Goal: Task Accomplishment & Management: Manage account settings

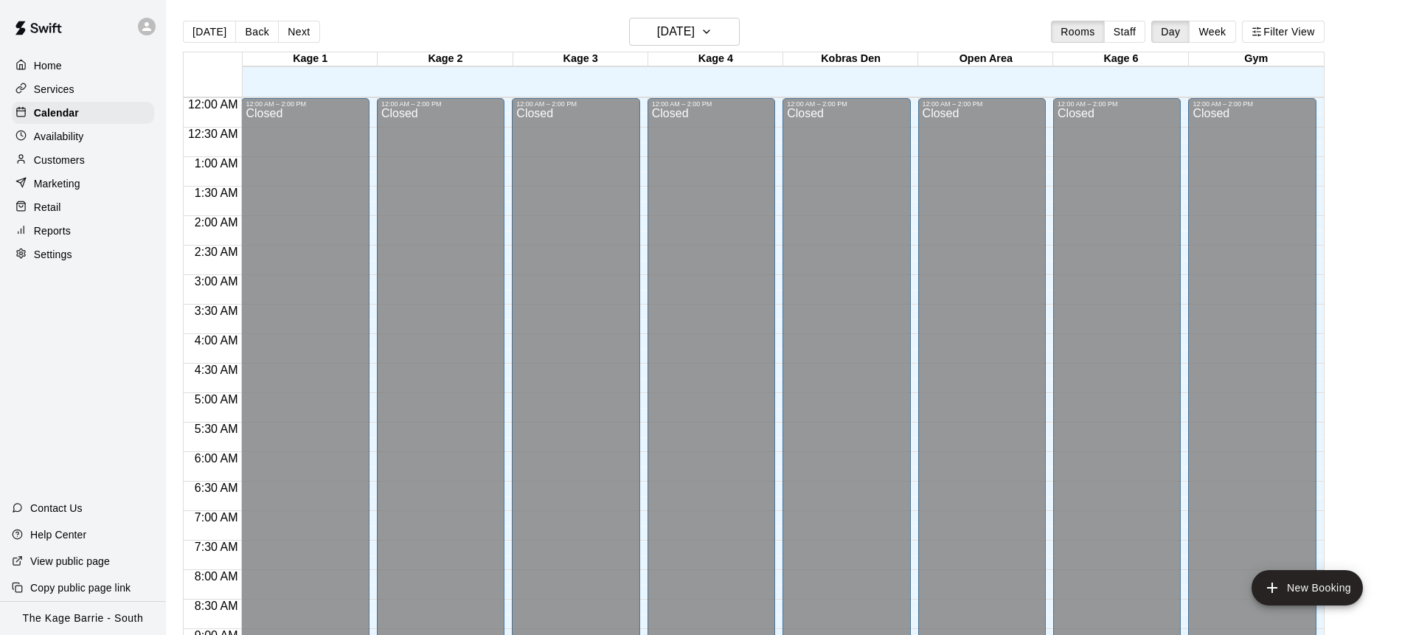
scroll to position [818, 0]
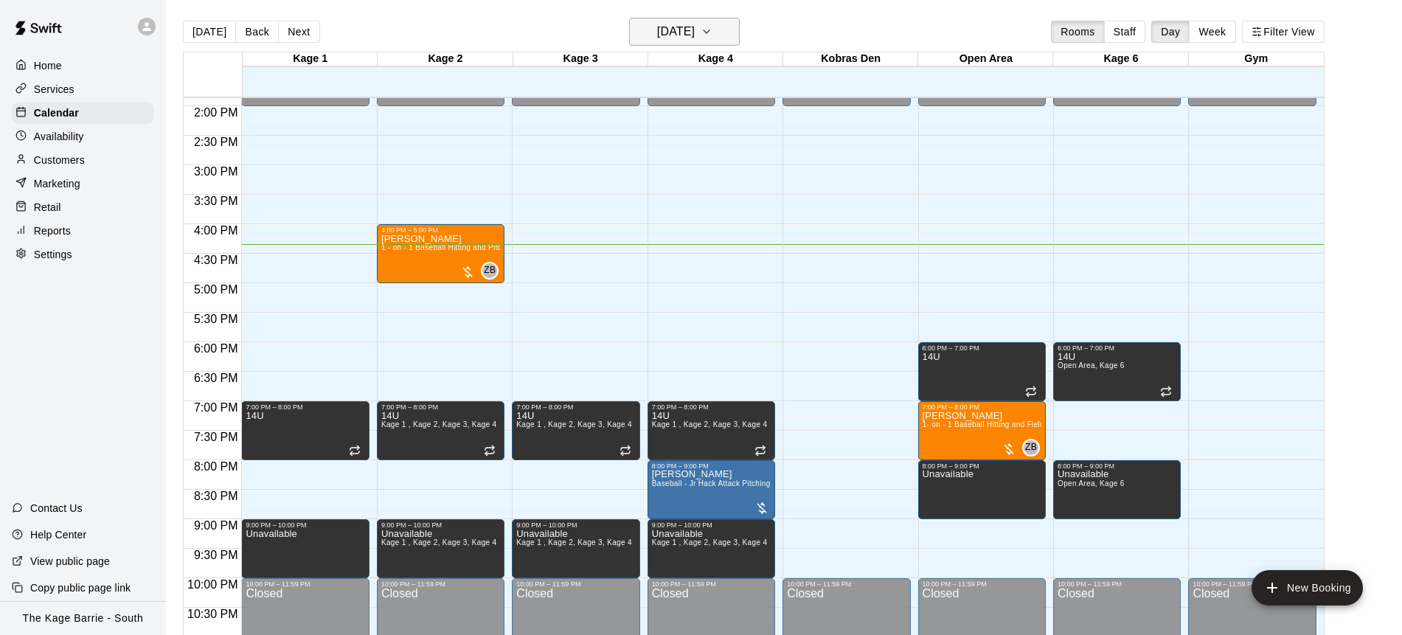
click at [709, 33] on icon "button" at bounding box center [706, 31] width 6 height 3
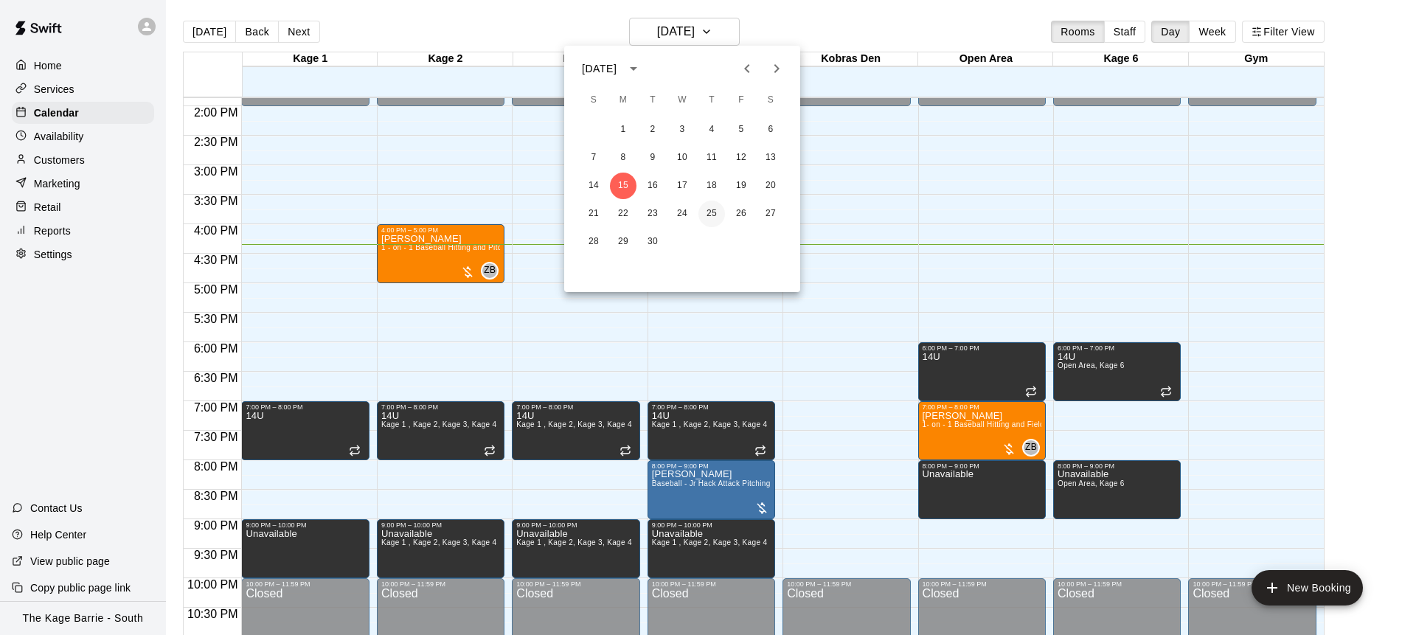
click at [709, 212] on button "25" at bounding box center [711, 214] width 27 height 27
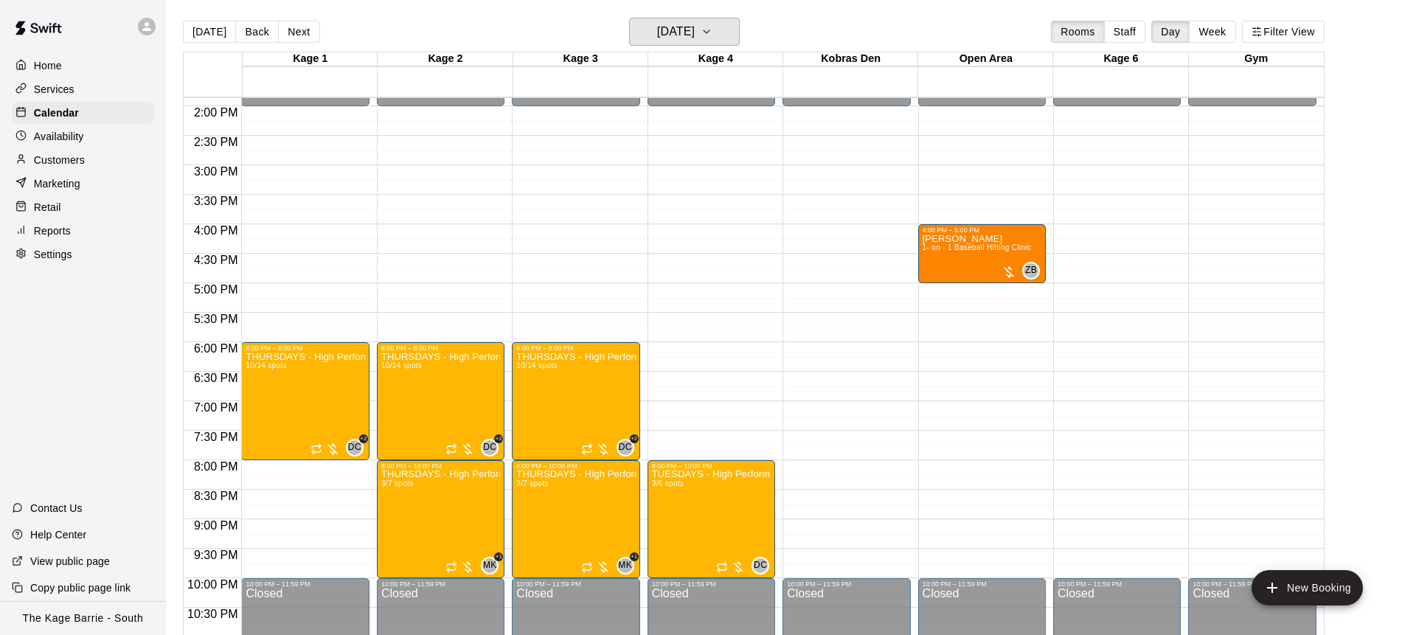
scroll to position [818, 0]
click at [956, 265] on div "Pete Snow 1- on - 1 Baseball Hitting Clinic" at bounding box center [976, 550] width 109 height 635
click at [935, 293] on button "edit" at bounding box center [936, 283] width 29 height 29
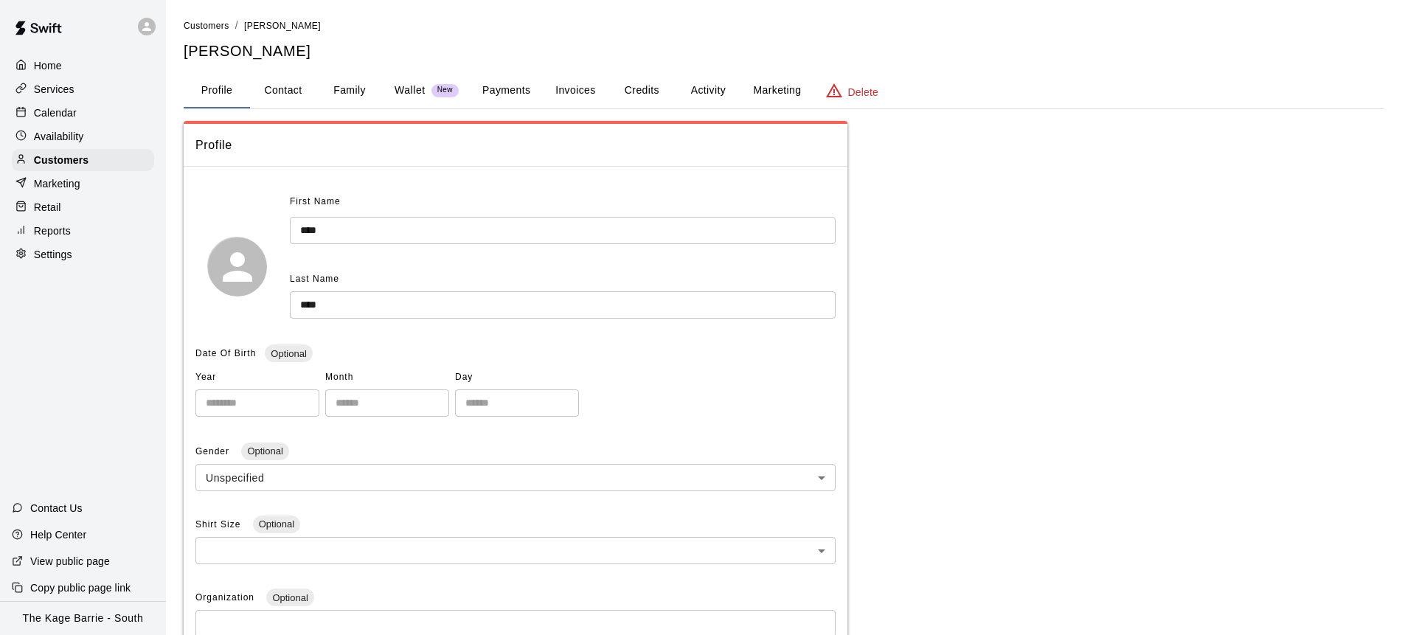
click at [718, 91] on button "Activity" at bounding box center [708, 90] width 66 height 35
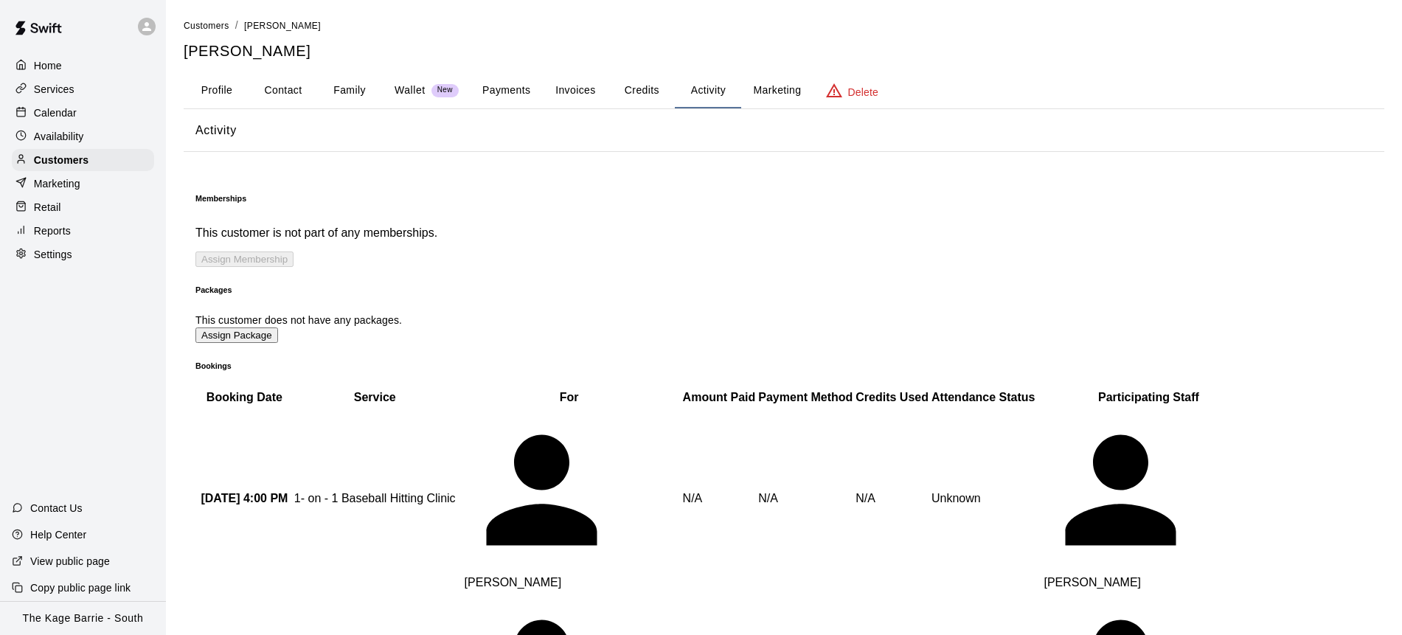
click at [106, 114] on div "Calendar" at bounding box center [83, 113] width 142 height 22
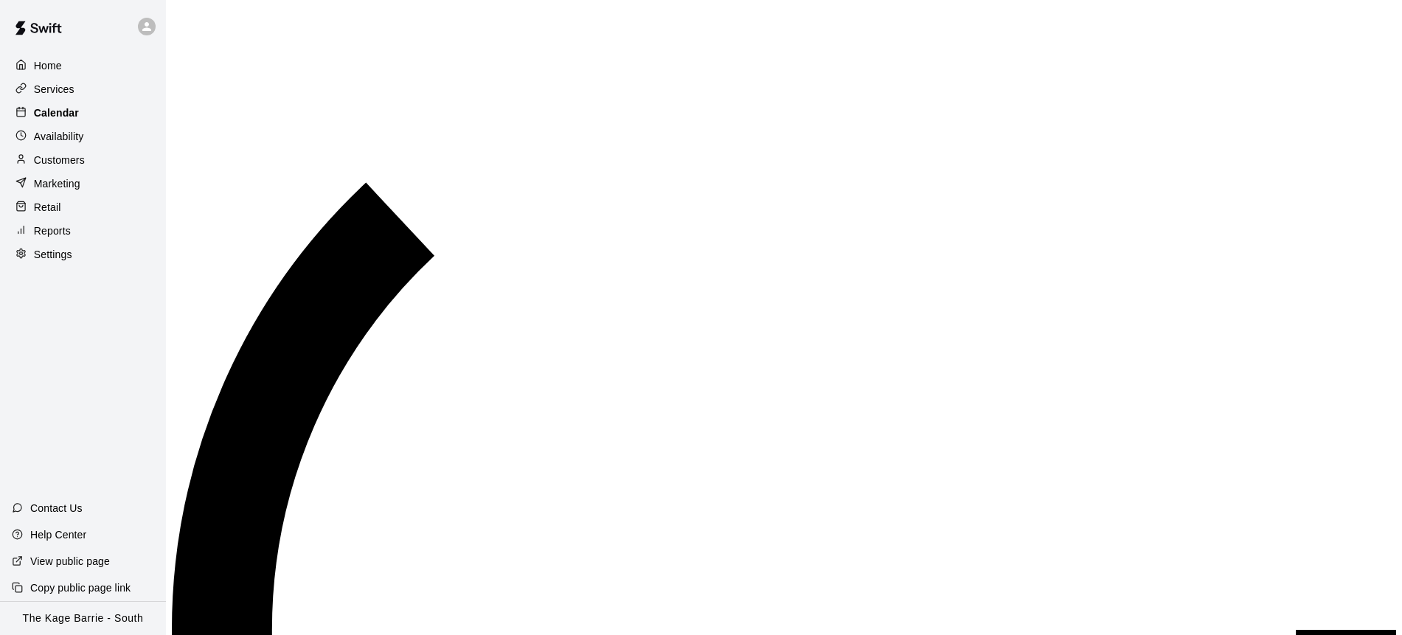
scroll to position [818, 0]
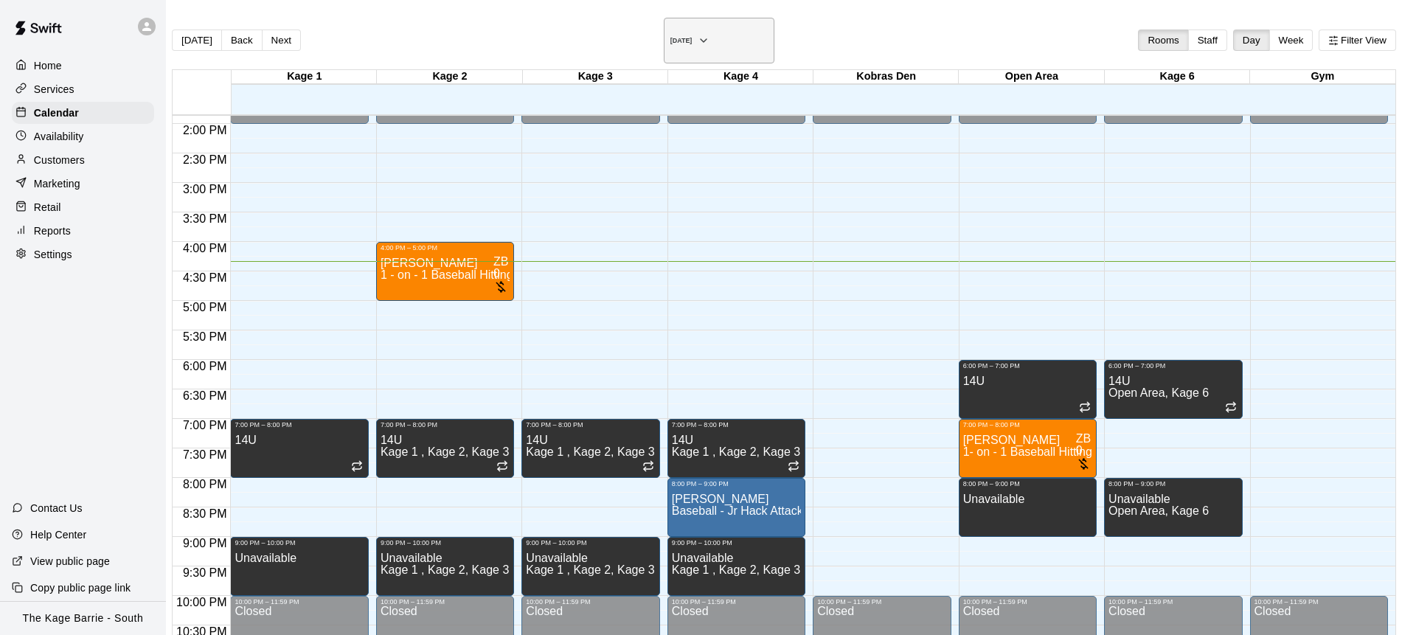
click at [709, 32] on icon "button" at bounding box center [704, 41] width 12 height 18
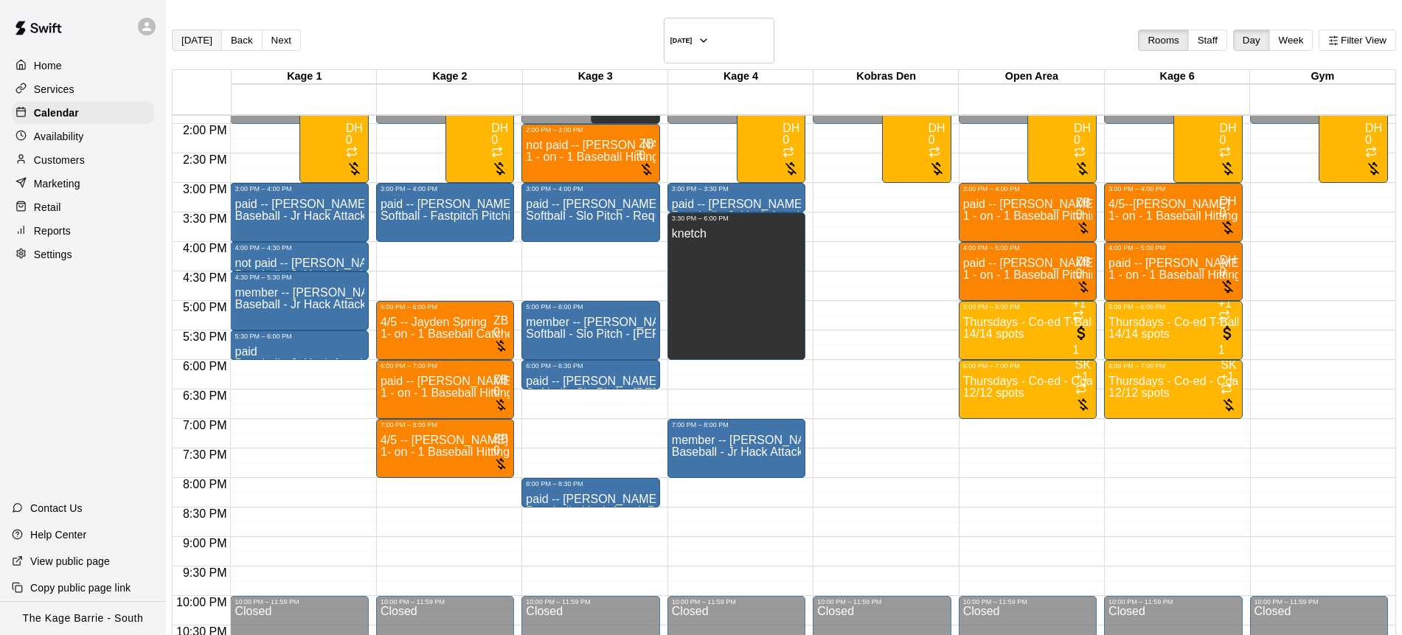
click at [217, 38] on button "[DATE]" at bounding box center [197, 39] width 50 height 21
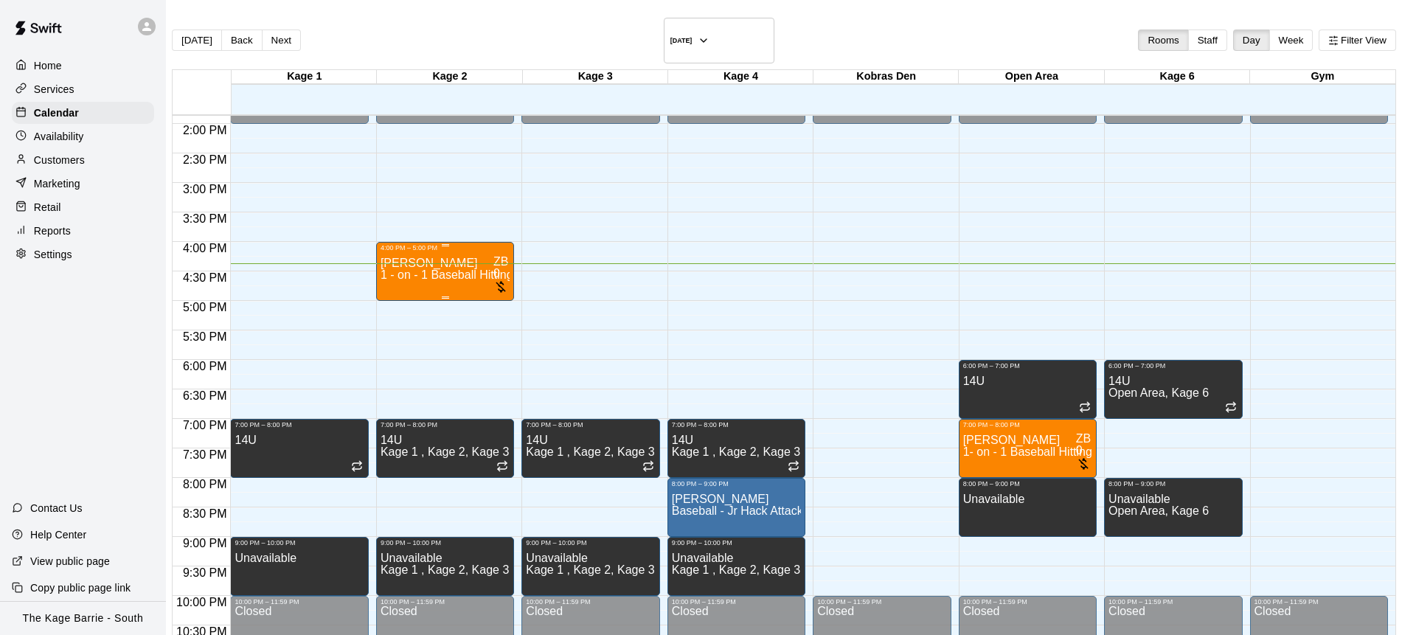
click at [410, 258] on div "Jake Penney 1 - on - 1 Baseball Hitting and Pitching Clinic" at bounding box center [444, 568] width 129 height 635
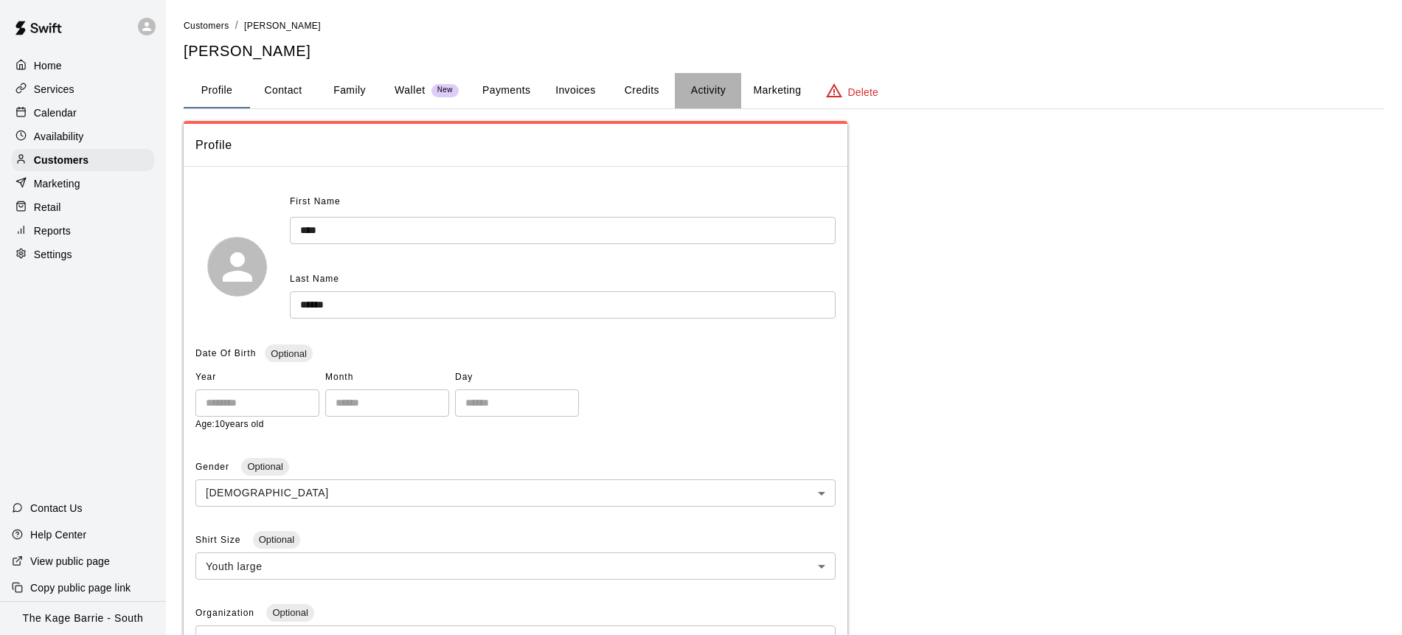
click at [692, 84] on button "Activity" at bounding box center [708, 90] width 66 height 35
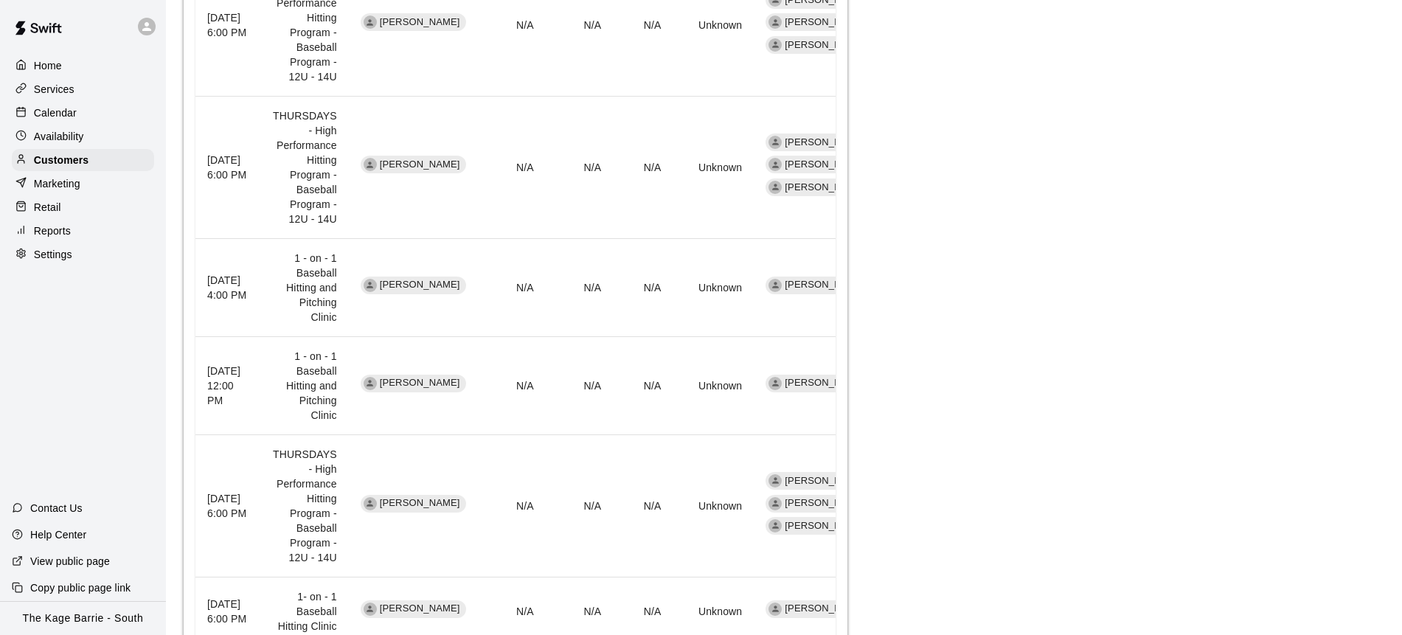
scroll to position [1058, 0]
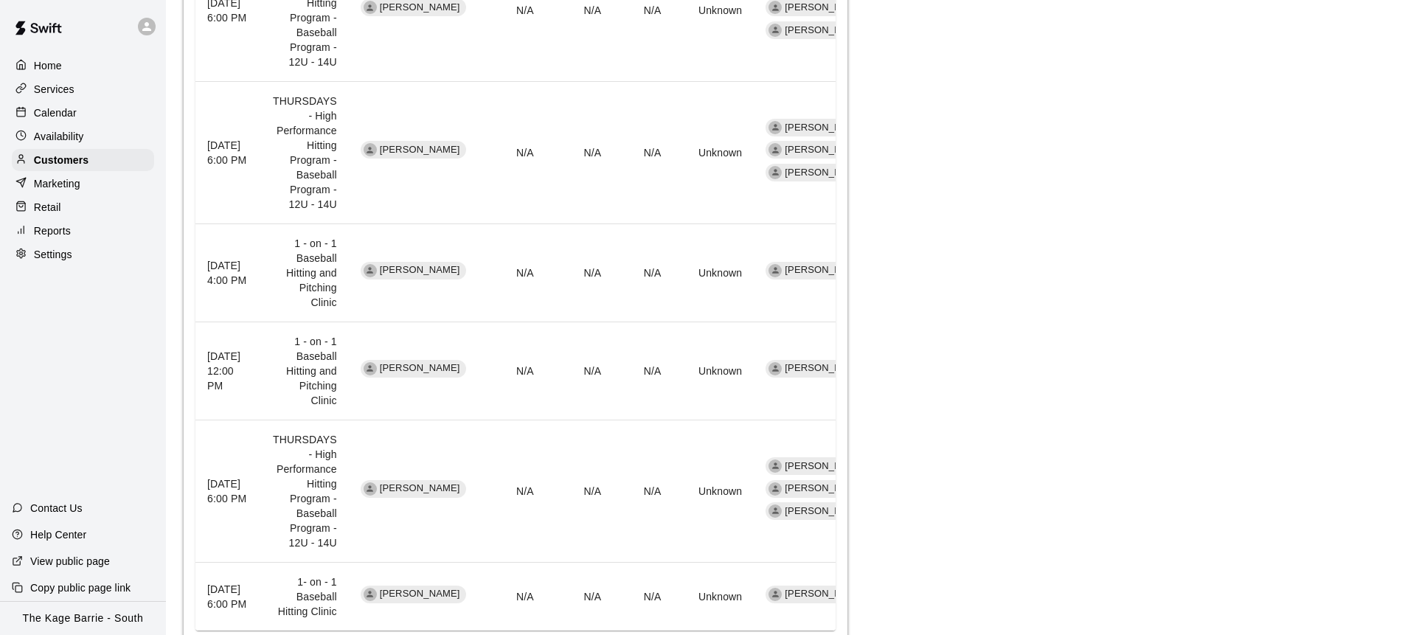
click at [102, 120] on div "Calendar" at bounding box center [83, 113] width 142 height 22
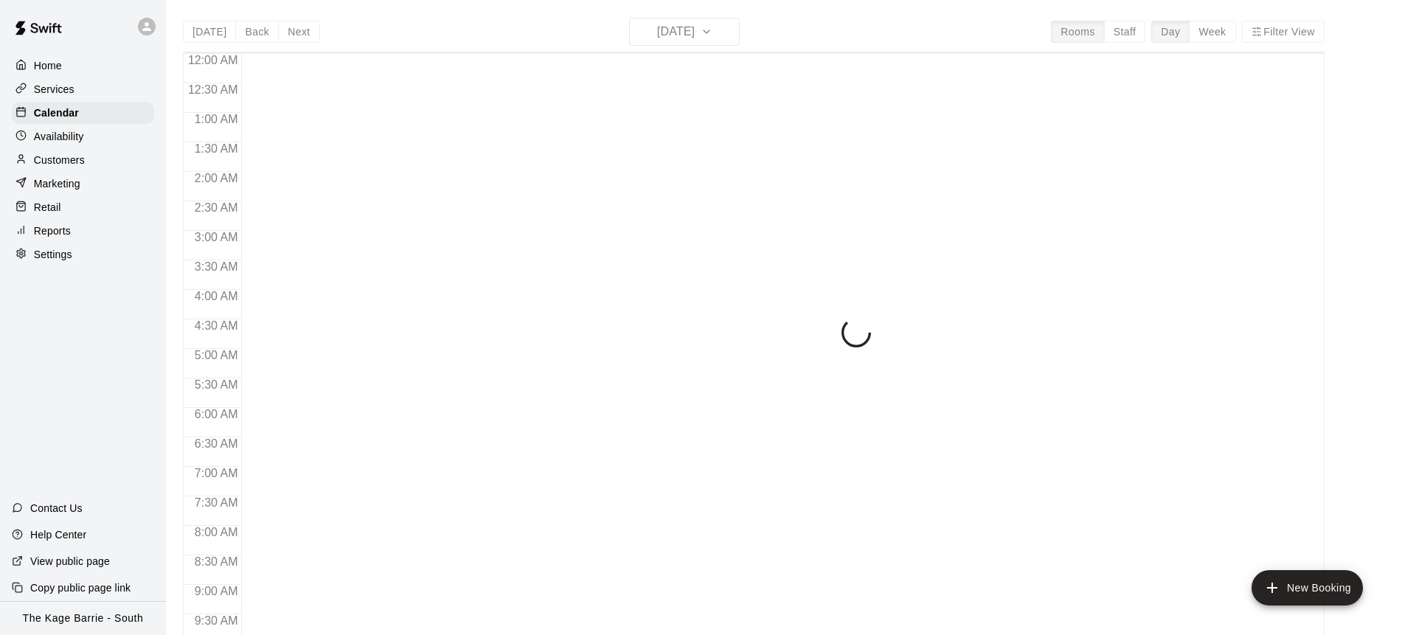
scroll to position [818, 0]
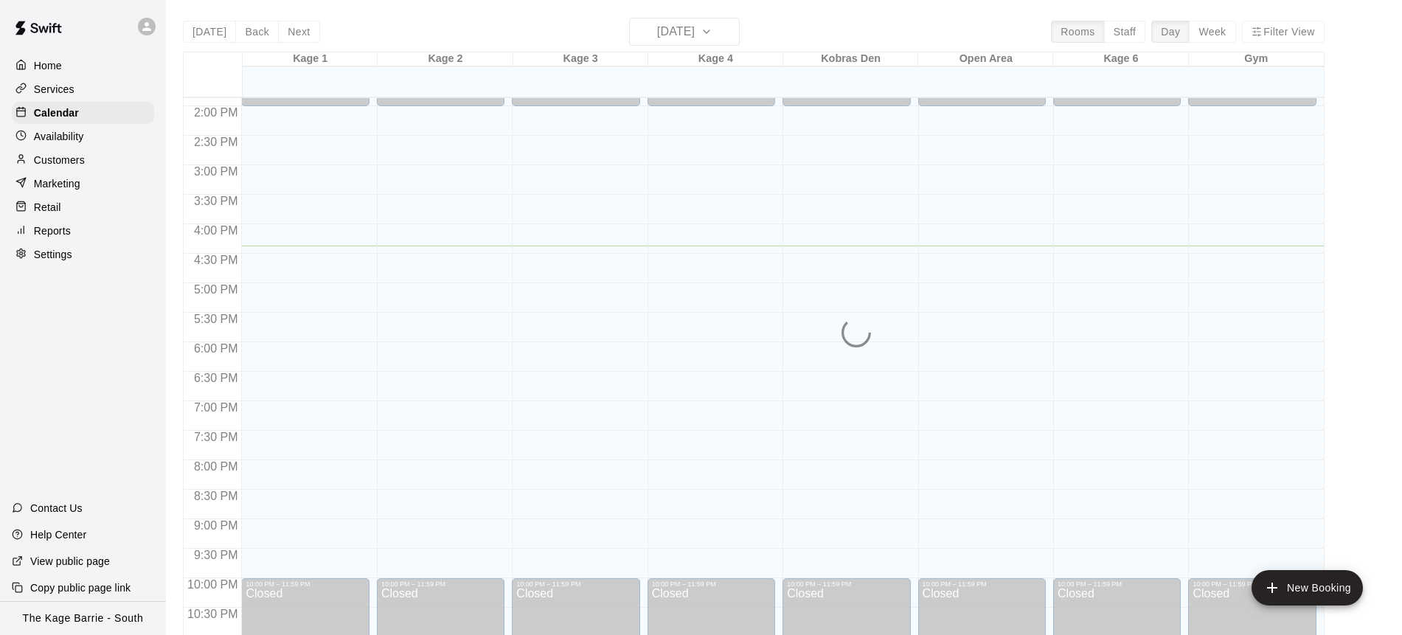
click at [700, 41] on div "Today Back Next Monday Sep 15 Rooms Staff Day Week Filter View Kage 1 15 Mon Ka…" at bounding box center [753, 335] width 1141 height 635
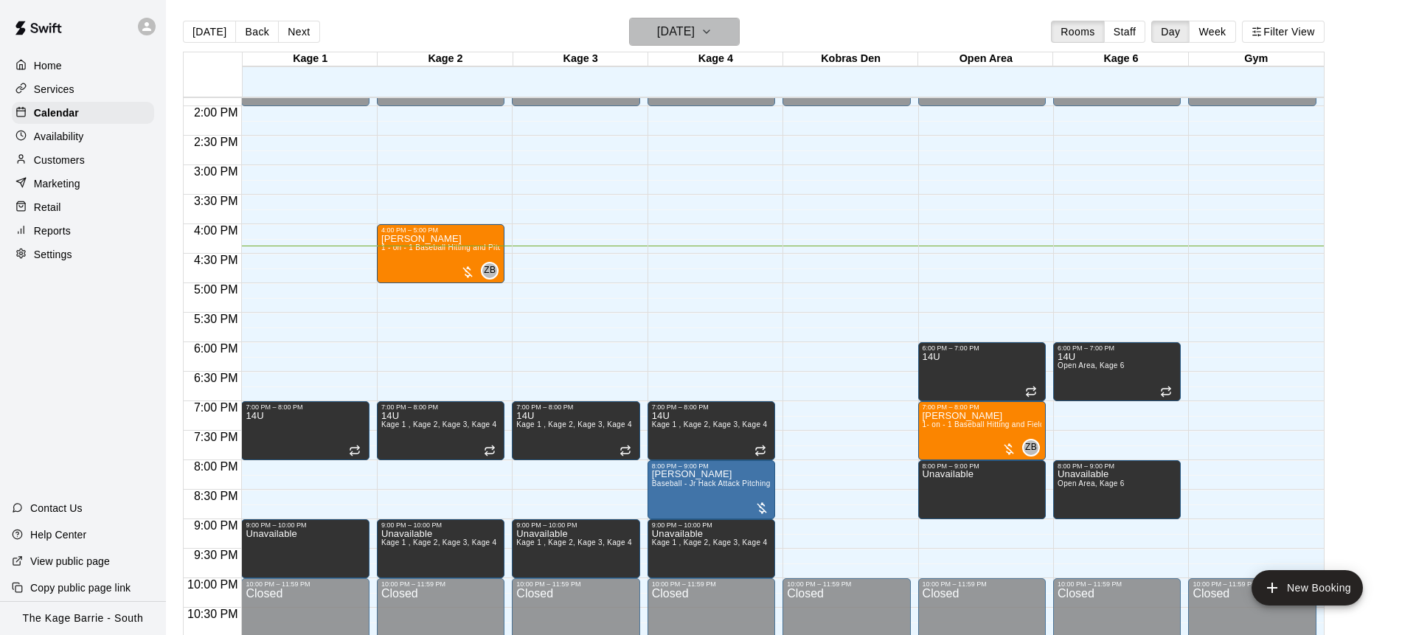
click at [695, 32] on h6 "[DATE]" at bounding box center [676, 31] width 38 height 21
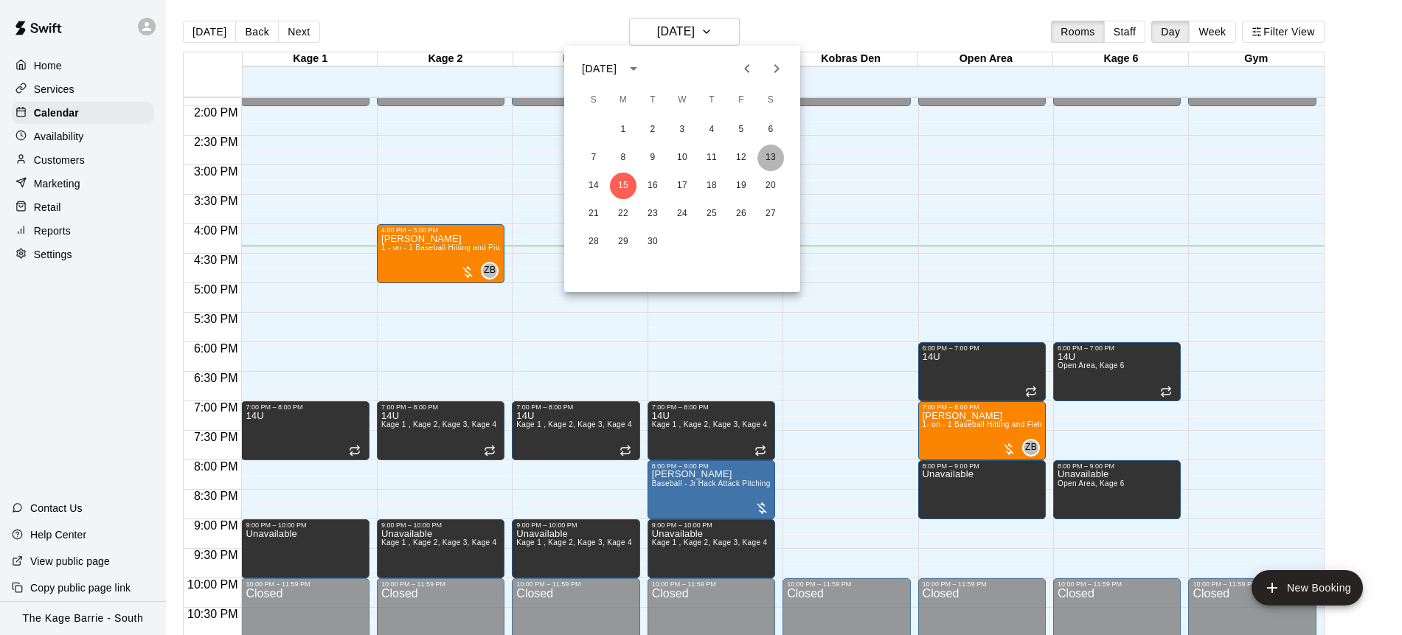
click at [778, 159] on button "13" at bounding box center [770, 158] width 27 height 27
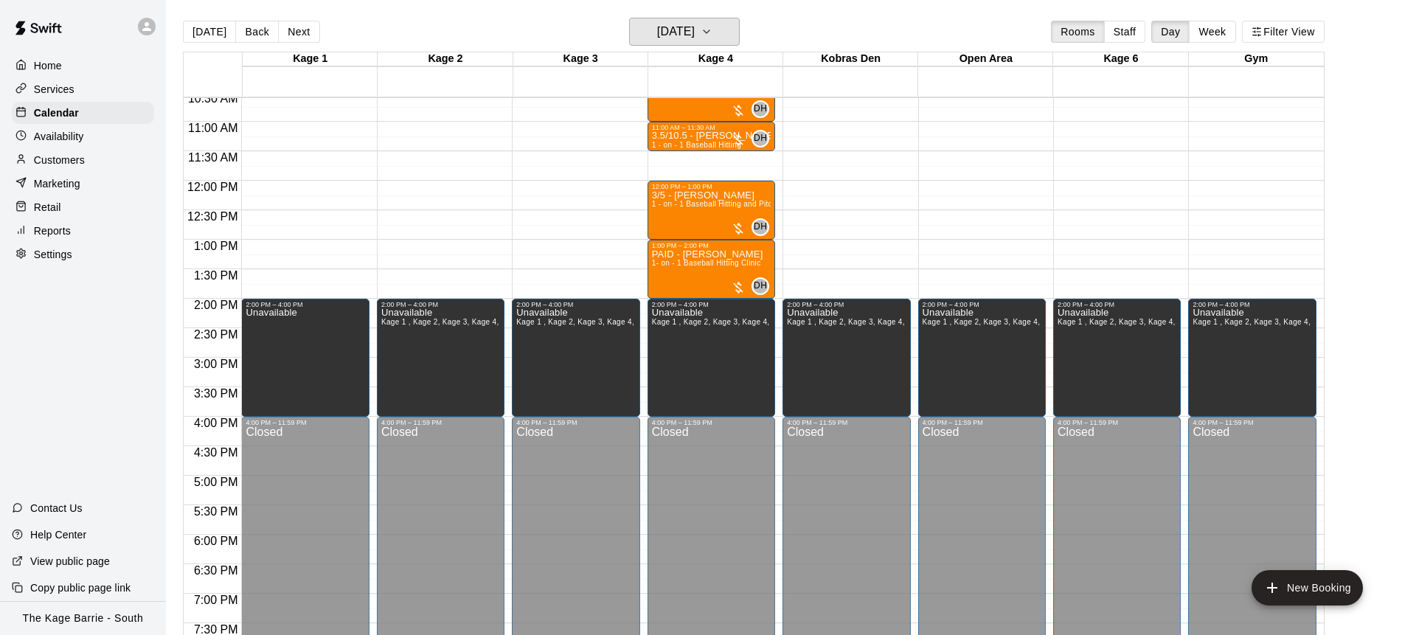
scroll to position [543, 0]
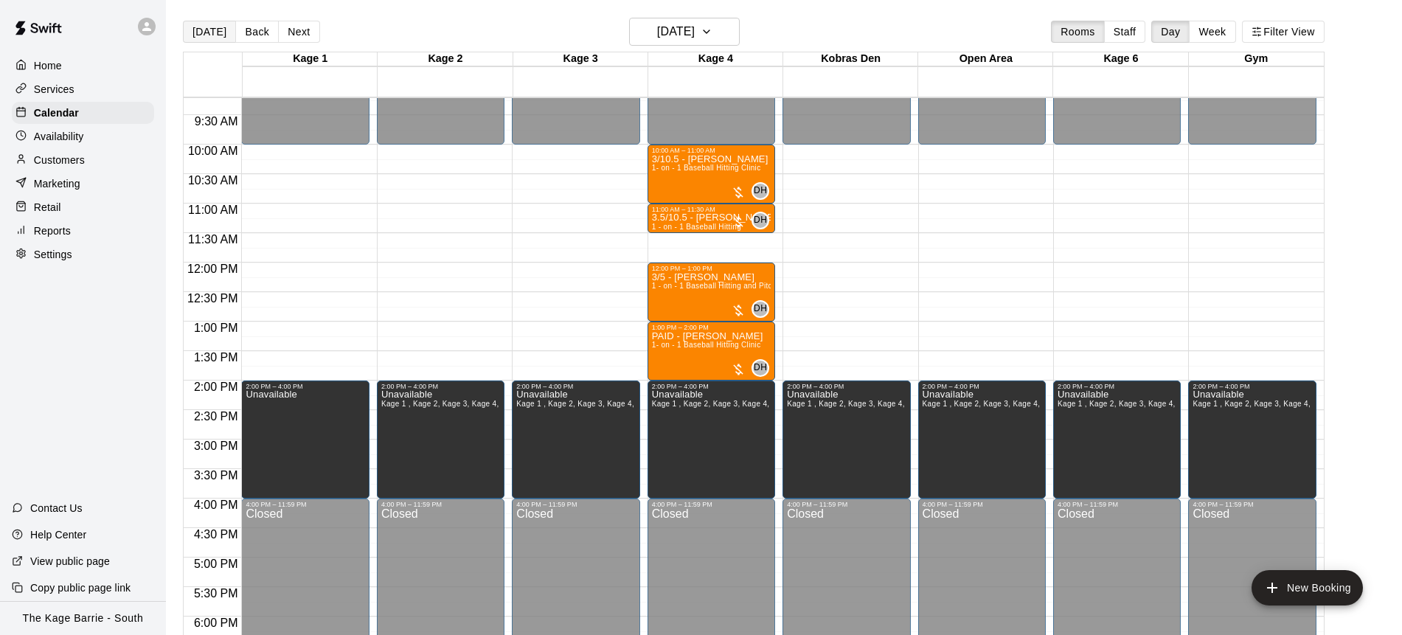
click at [213, 35] on button "[DATE]" at bounding box center [209, 32] width 53 height 22
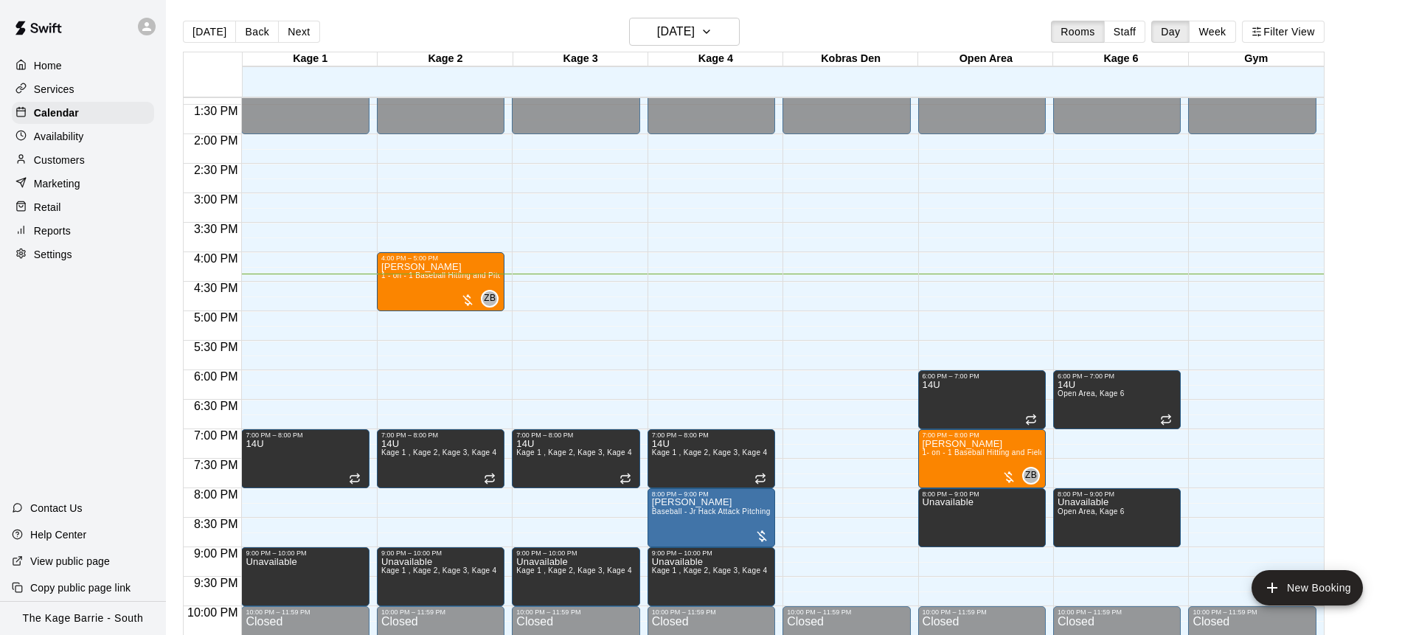
scroll to position [796, 0]
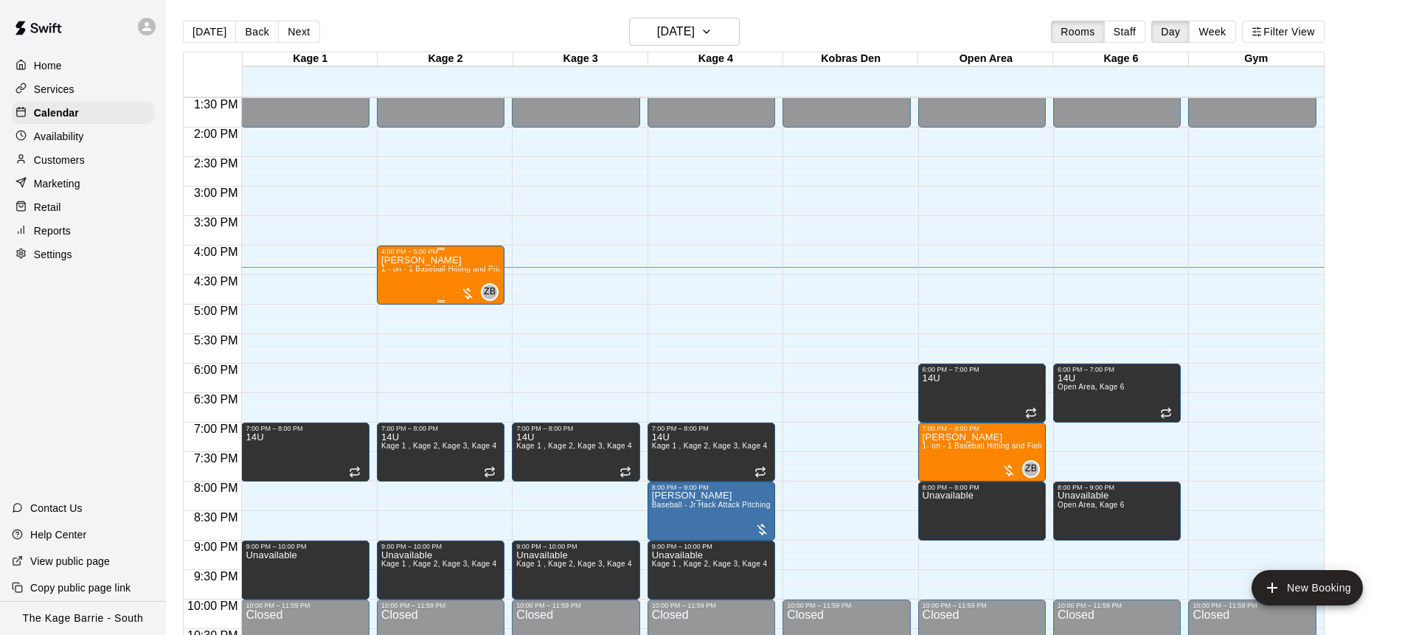
click at [403, 260] on p "Jake Penney" at bounding box center [440, 260] width 119 height 0
click at [393, 272] on icon "edit" at bounding box center [397, 275] width 18 height 18
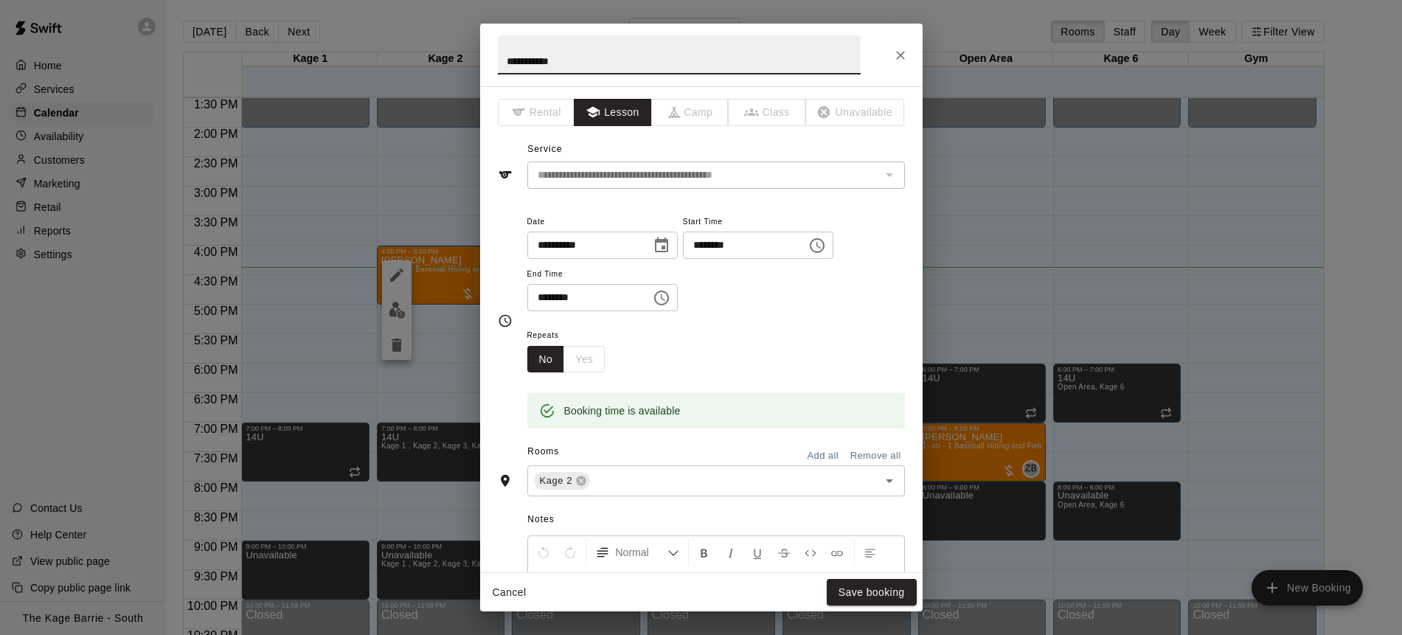
drag, startPoint x: 522, startPoint y: 51, endPoint x: 426, endPoint y: 54, distance: 95.9
click at [369, 52] on div "**********" at bounding box center [701, 317] width 1402 height 635
drag, startPoint x: 570, startPoint y: 64, endPoint x: 450, endPoint y: 63, distance: 120.2
click at [450, 63] on div "**********" at bounding box center [701, 317] width 1402 height 635
type input "***"
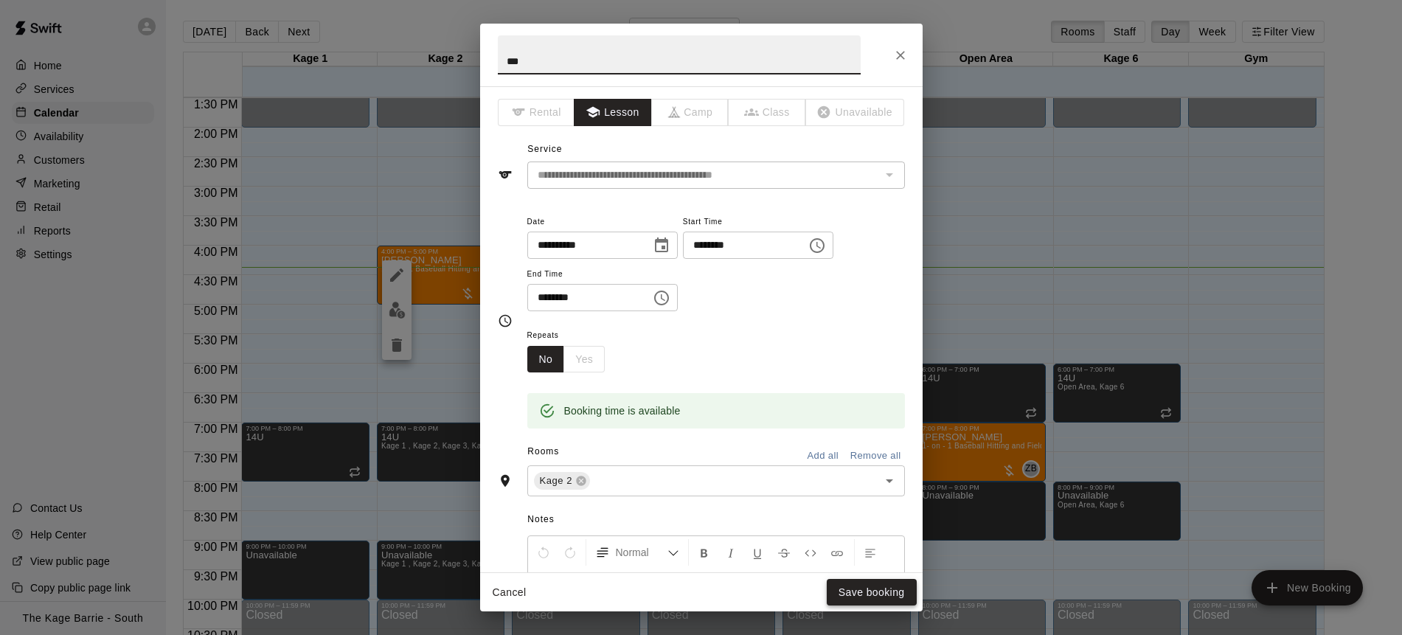
click at [875, 591] on button "Save booking" at bounding box center [872, 592] width 90 height 27
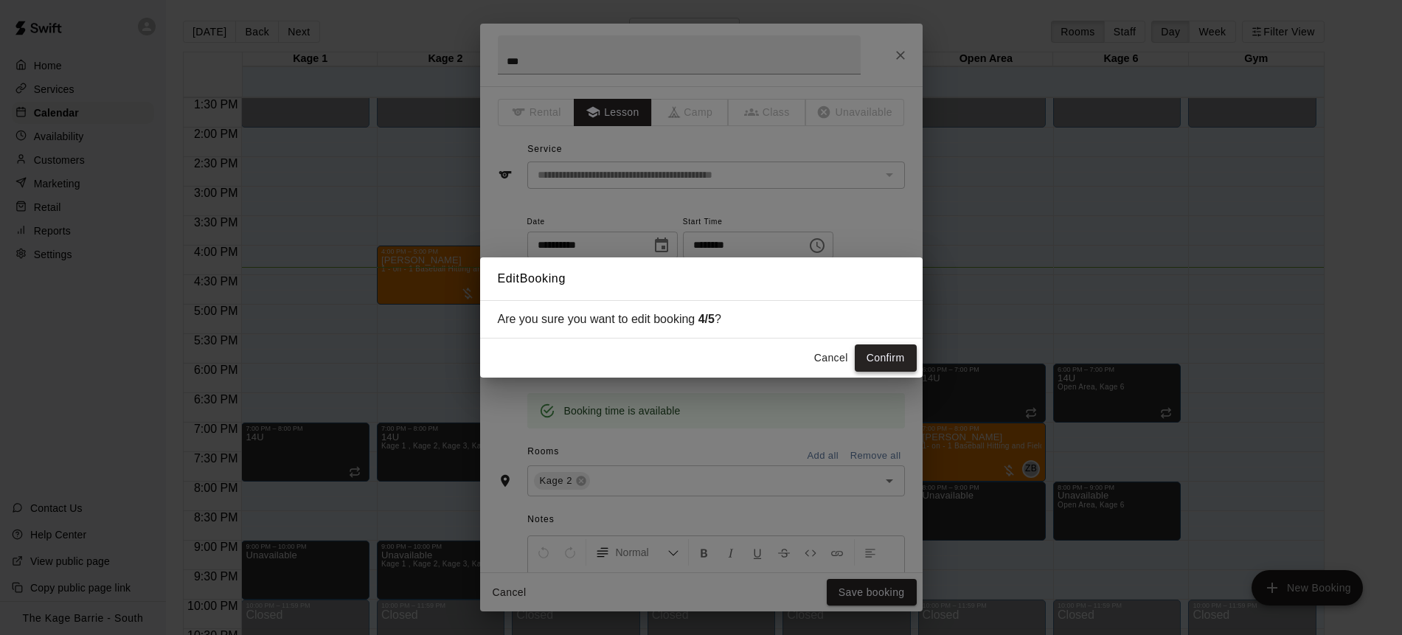
click at [897, 362] on button "Confirm" at bounding box center [886, 357] width 62 height 27
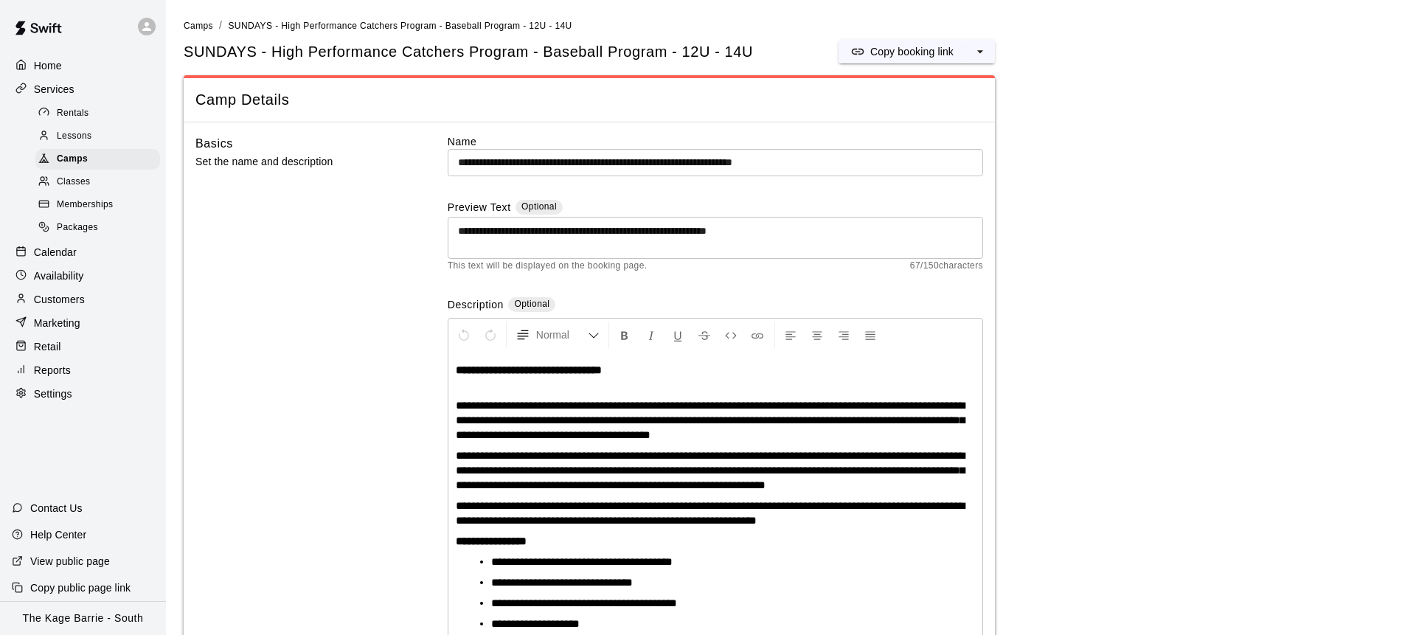
click at [92, 254] on div "Calendar" at bounding box center [83, 252] width 142 height 22
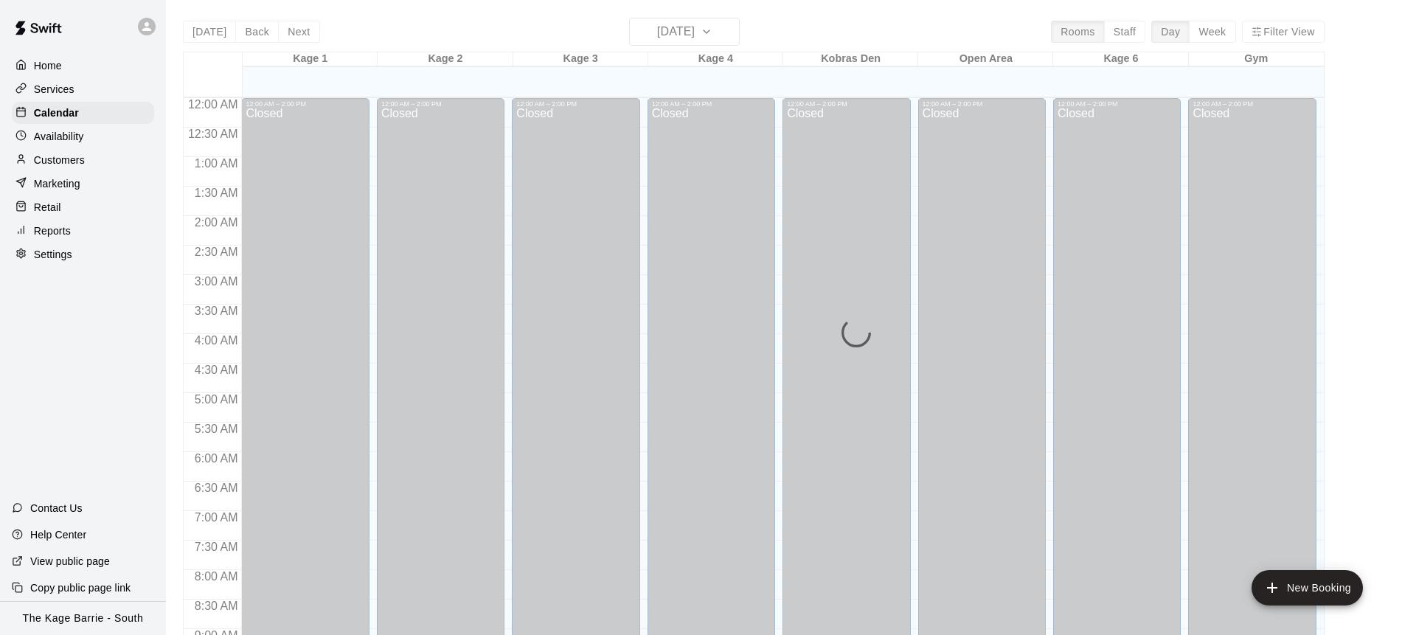
scroll to position [818, 0]
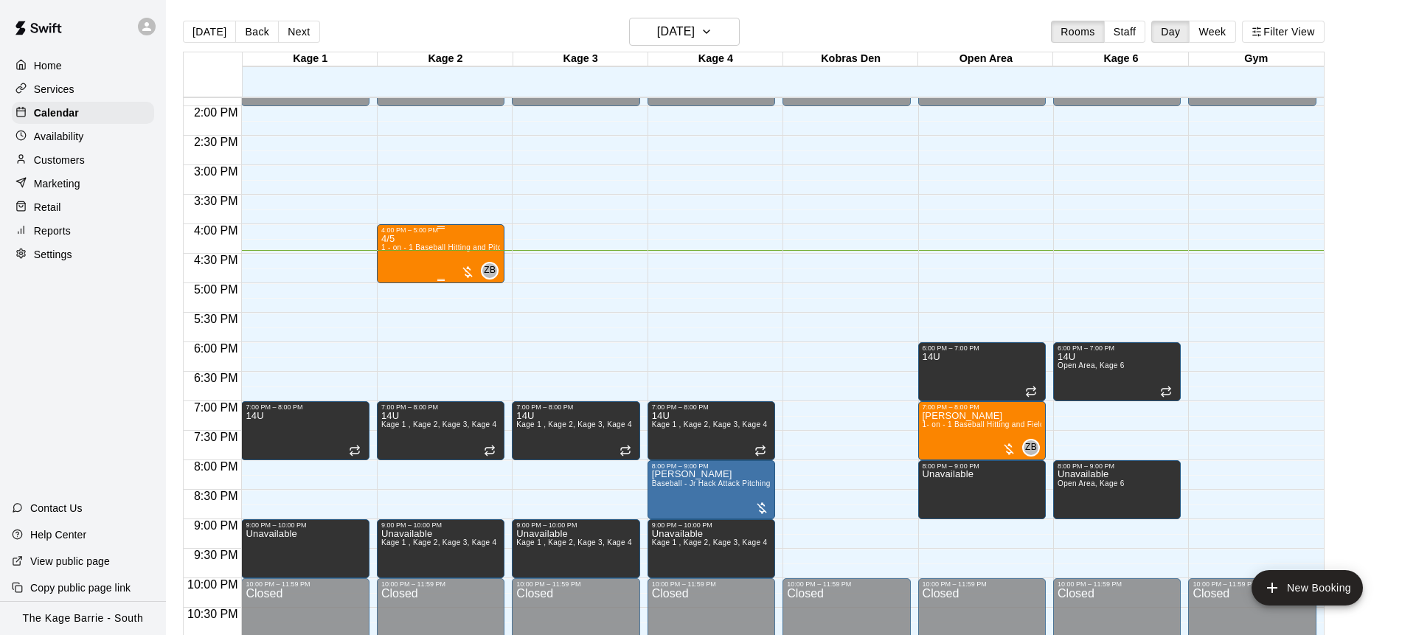
click at [407, 259] on div "4/5 1 - on - 1 Baseball Hitting and Pitching Clinic" at bounding box center [440, 551] width 119 height 635
click at [395, 254] on icon "edit" at bounding box center [397, 249] width 18 height 18
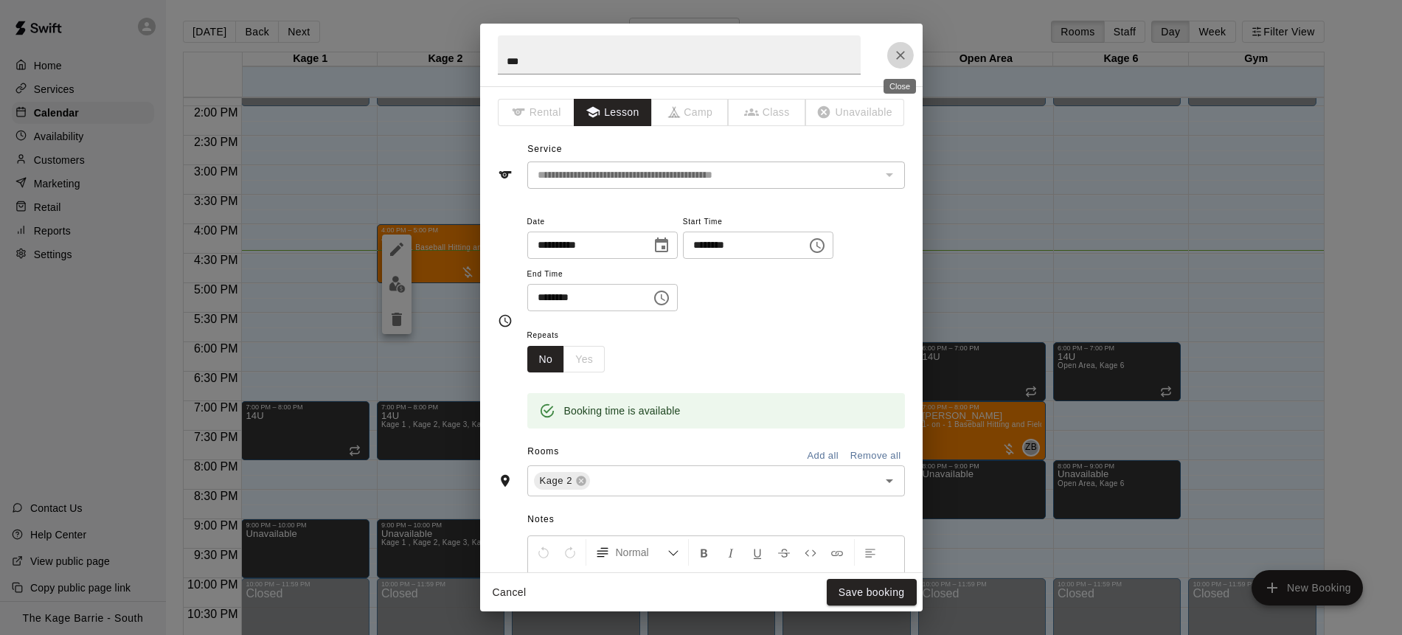
click at [895, 57] on icon "Close" at bounding box center [900, 55] width 15 height 15
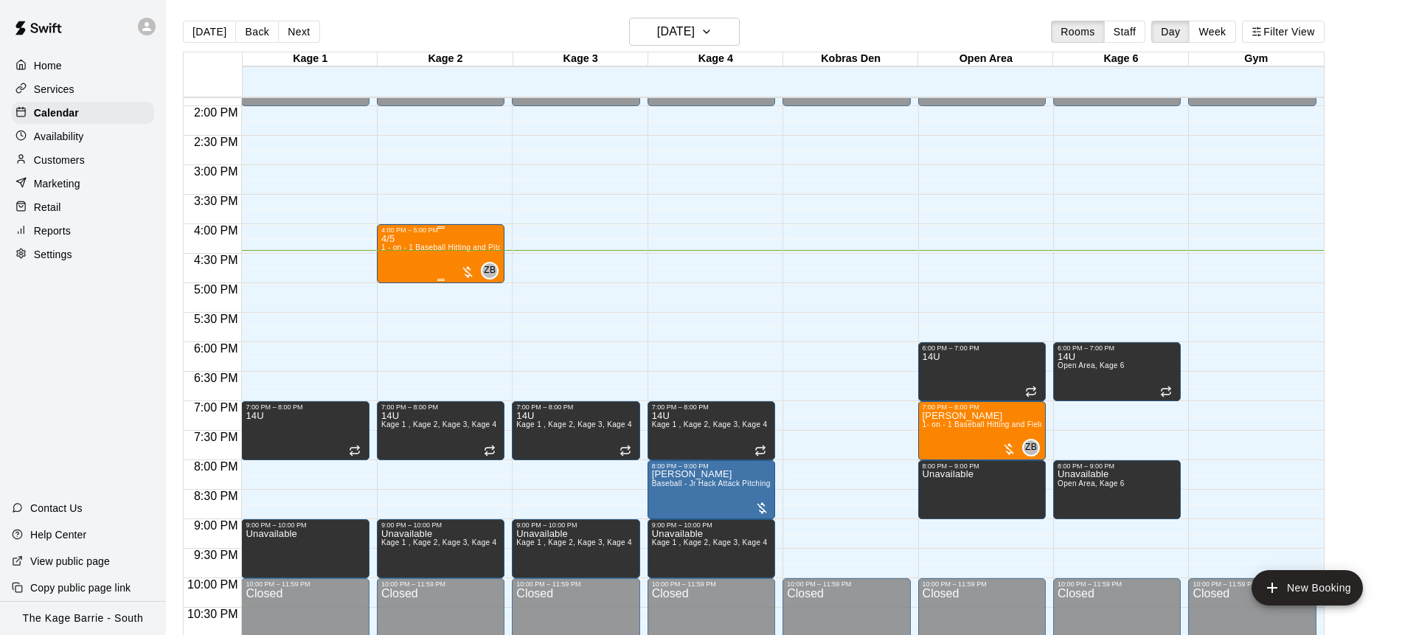
click at [438, 265] on div "4/5 1 - on - 1 Baseball Hitting and Pitching Clinic" at bounding box center [440, 551] width 119 height 635
click at [402, 283] on img "edit" at bounding box center [397, 284] width 17 height 17
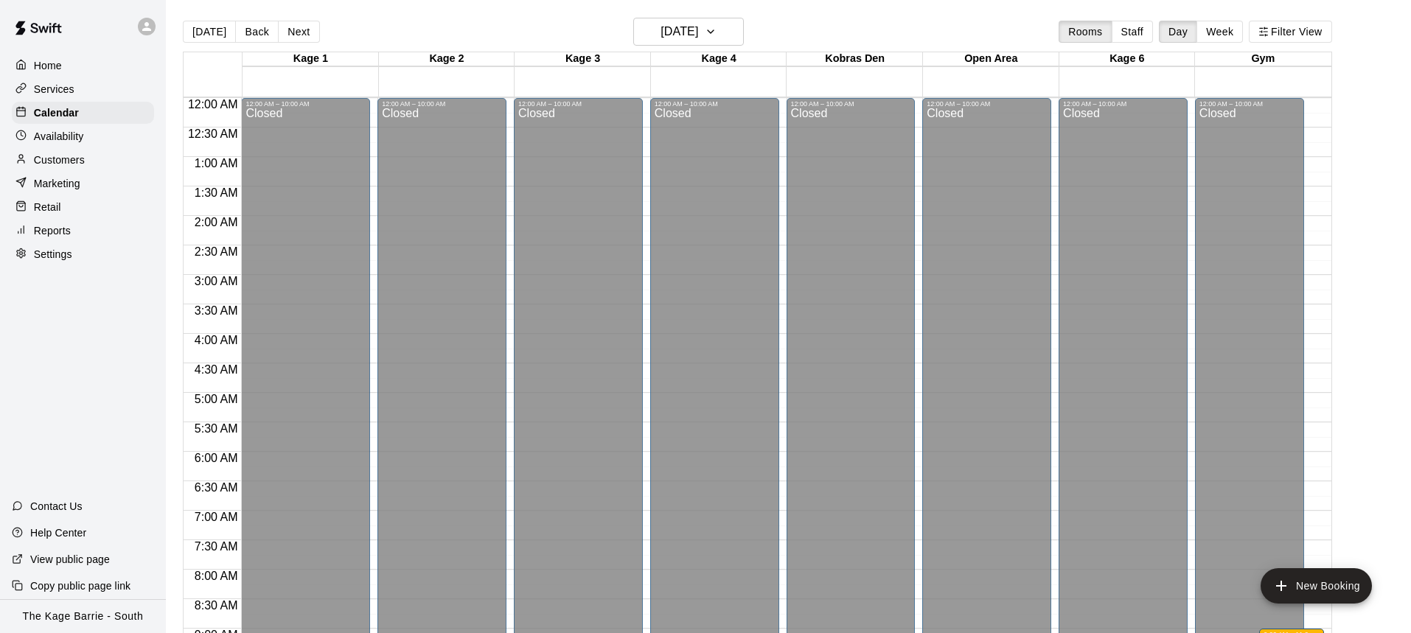
scroll to position [420, 0]
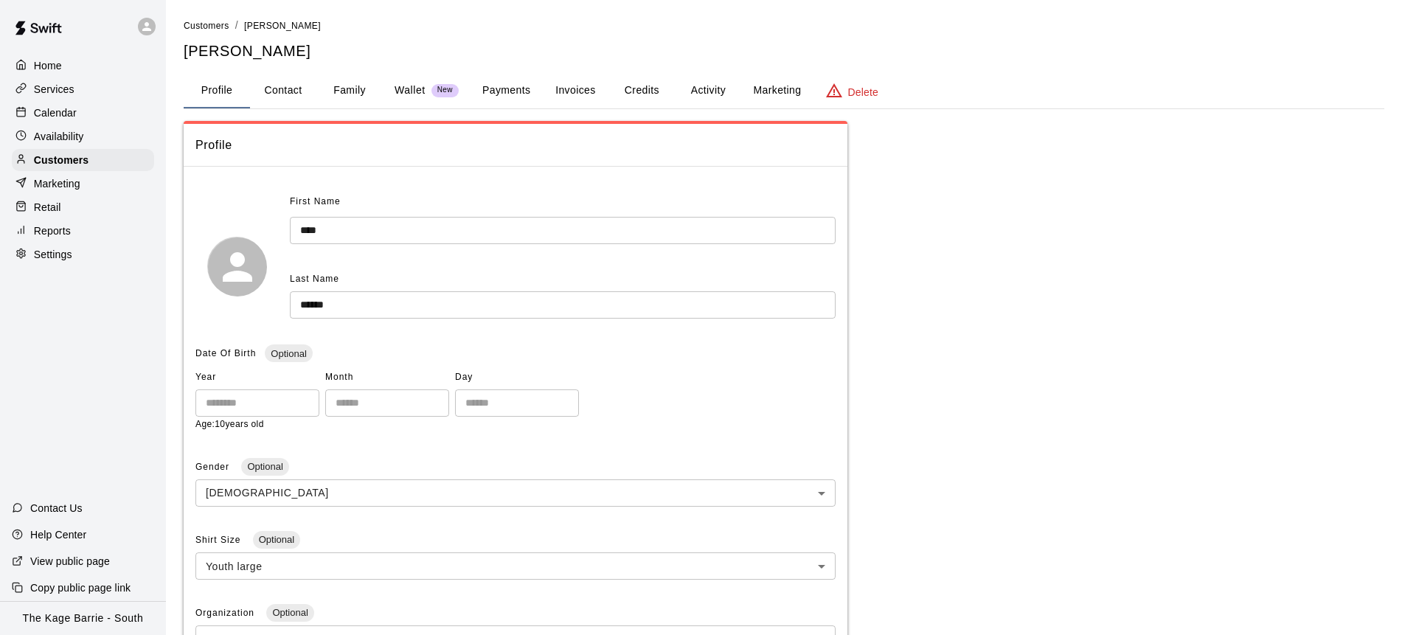
click at [714, 88] on button "Activity" at bounding box center [708, 90] width 66 height 35
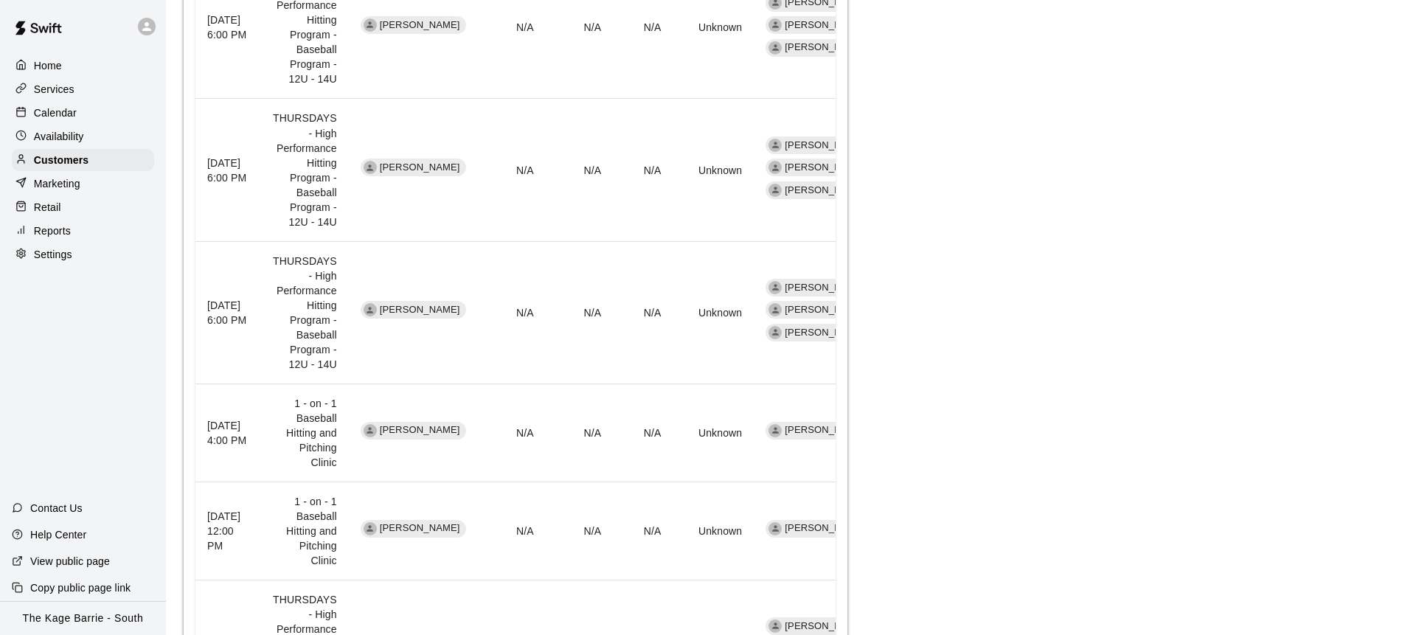
scroll to position [1139, 0]
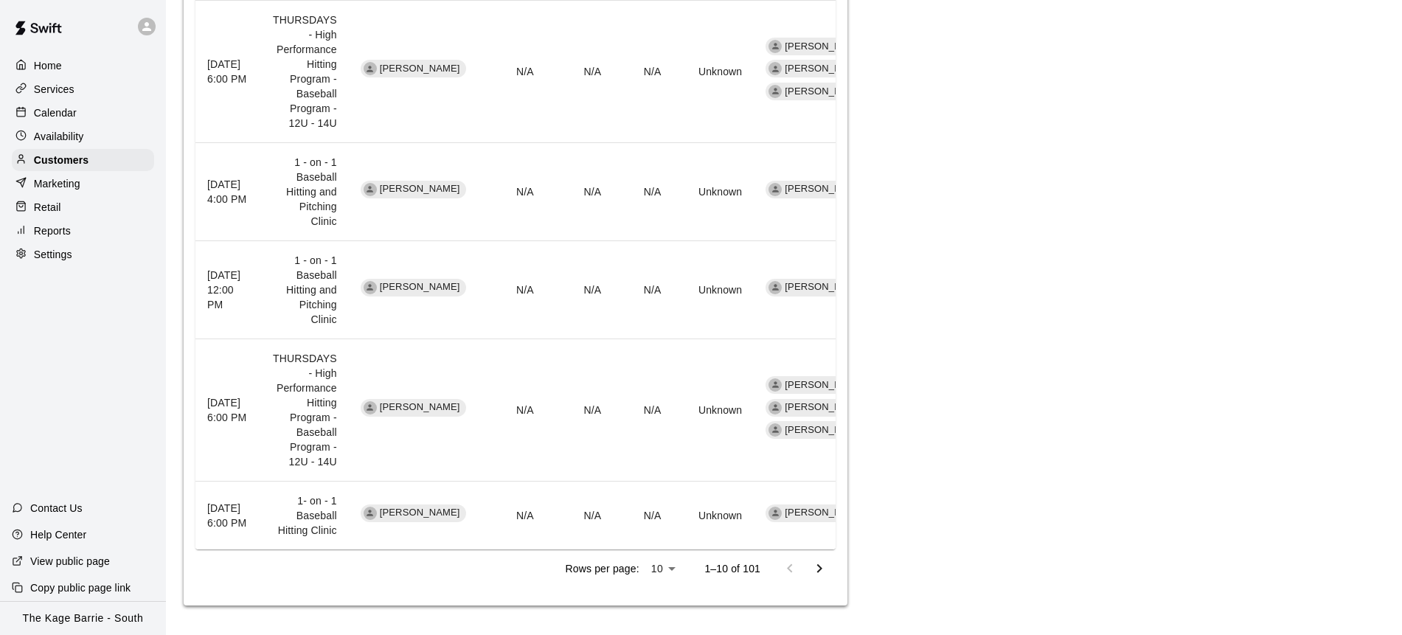
click at [100, 111] on div "Calendar" at bounding box center [83, 113] width 142 height 22
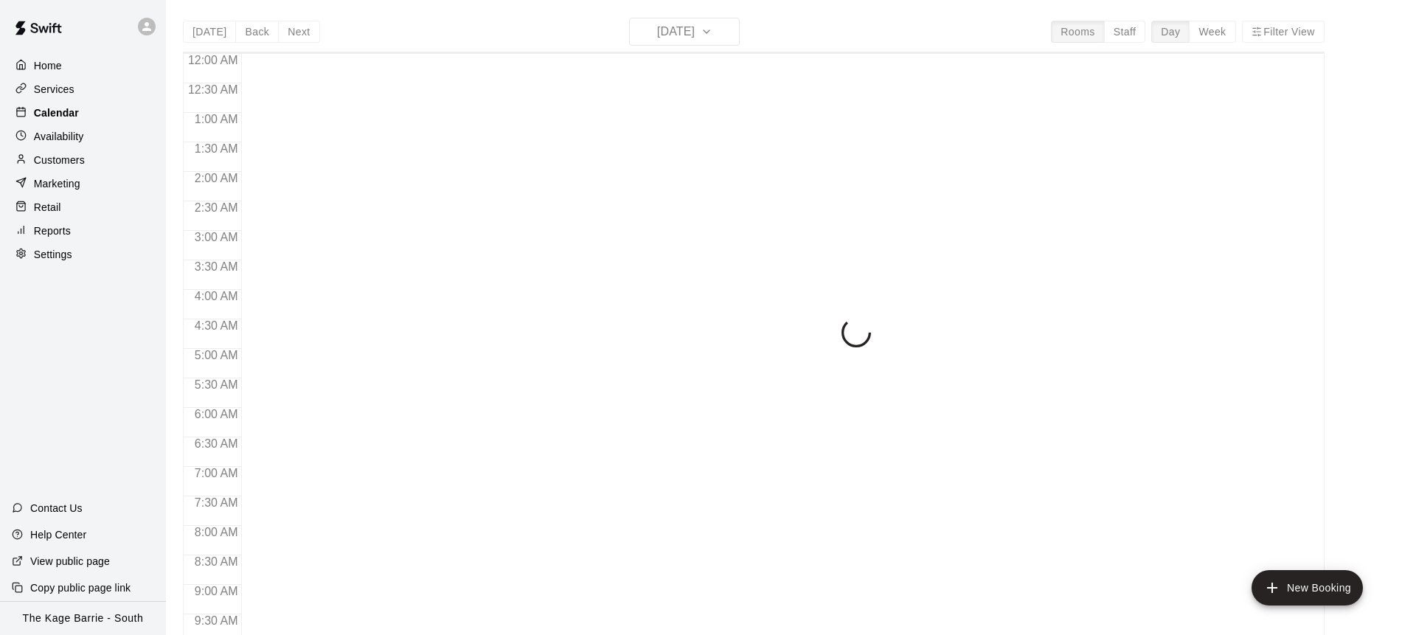
scroll to position [818, 0]
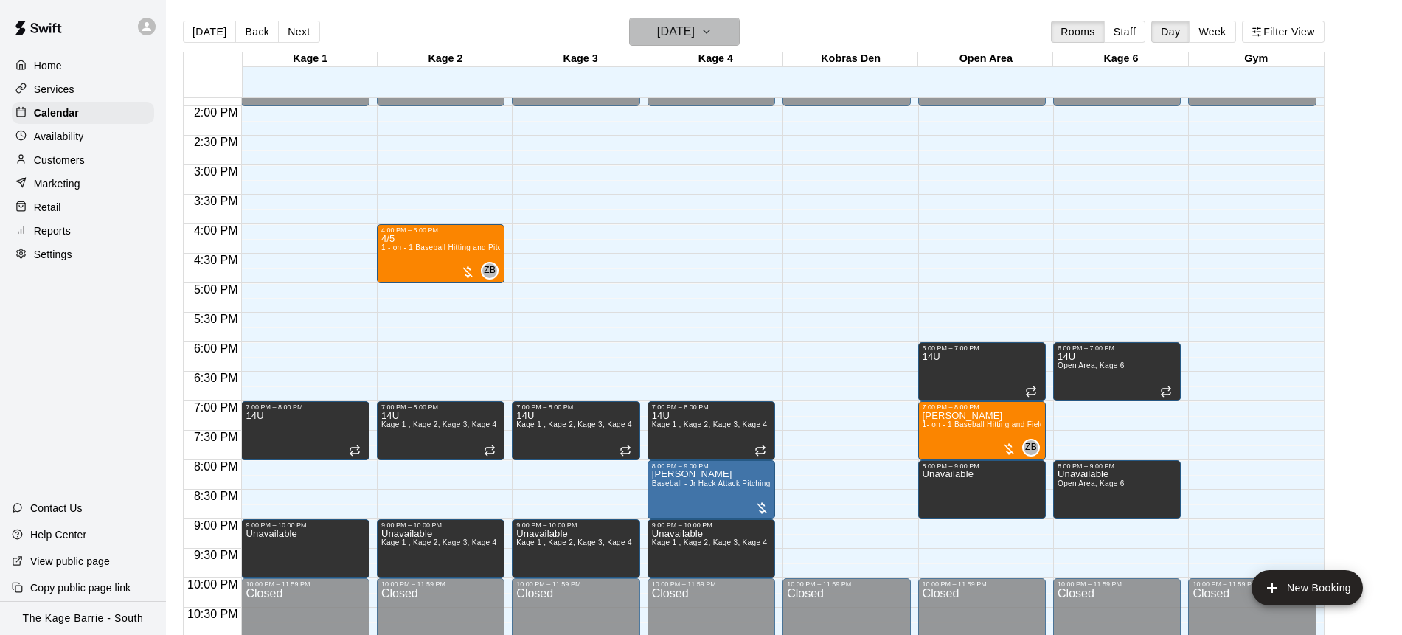
click at [712, 32] on icon "button" at bounding box center [706, 32] width 12 height 18
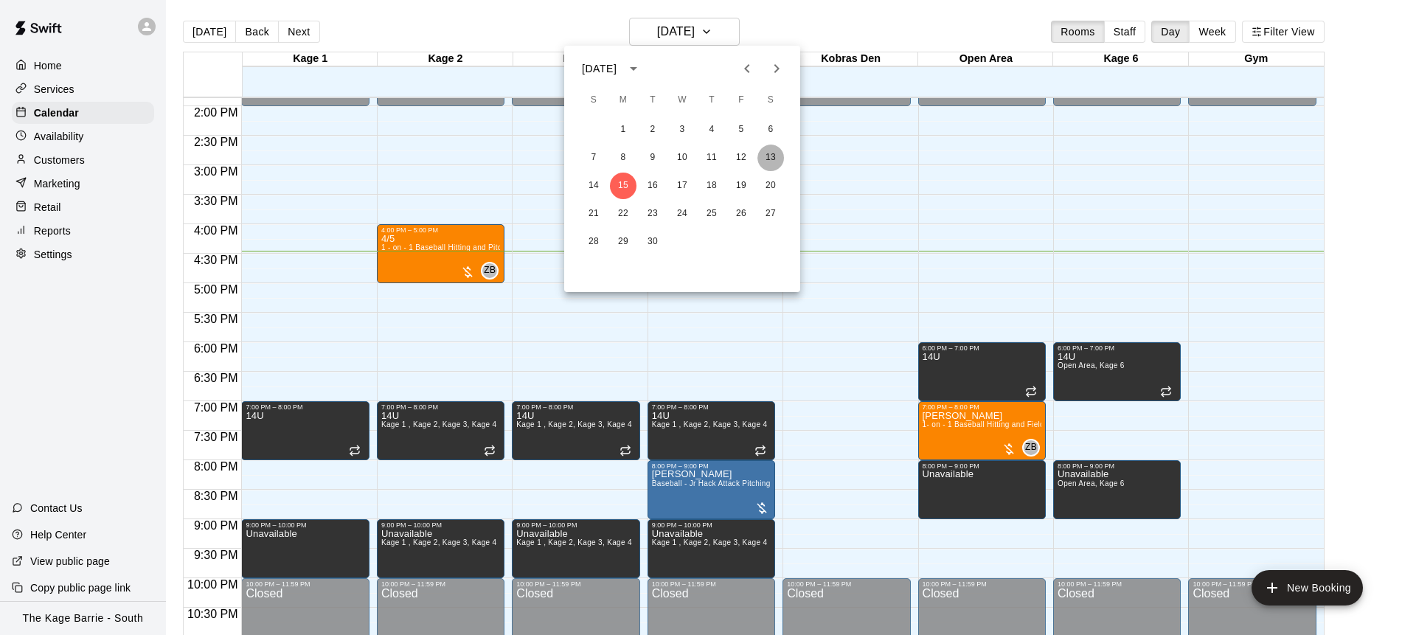
click at [771, 156] on button "13" at bounding box center [770, 158] width 27 height 27
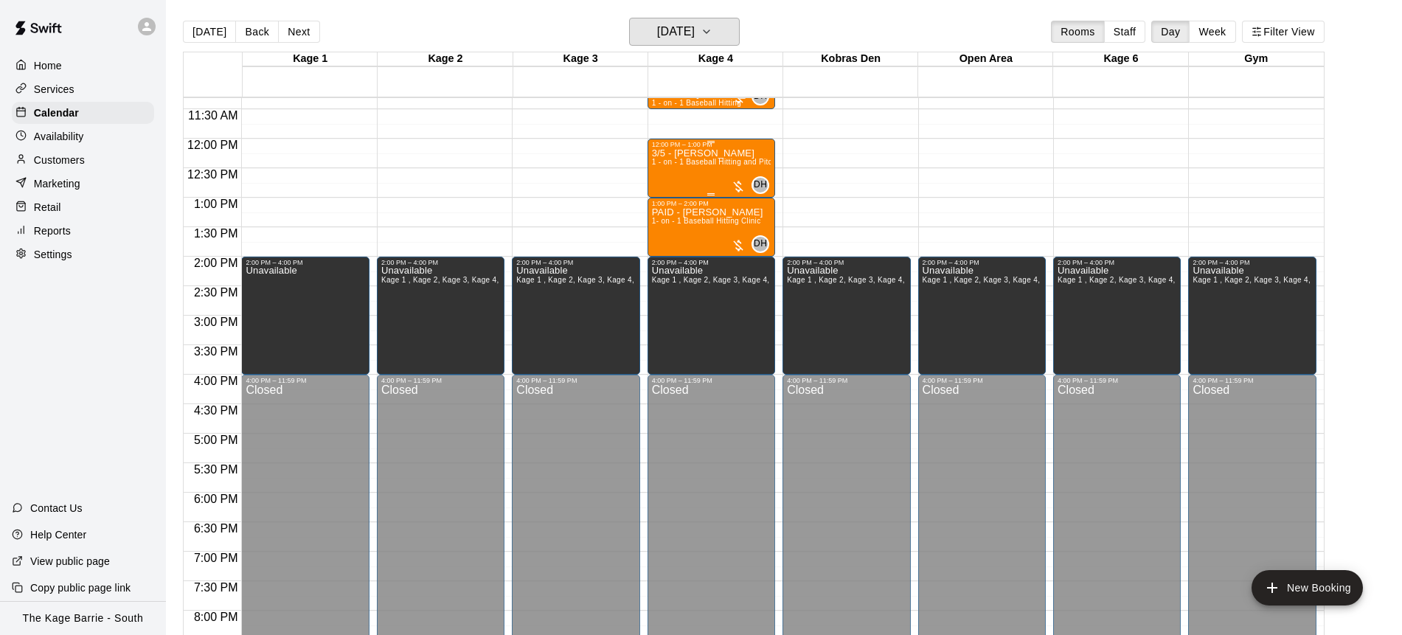
scroll to position [674, 0]
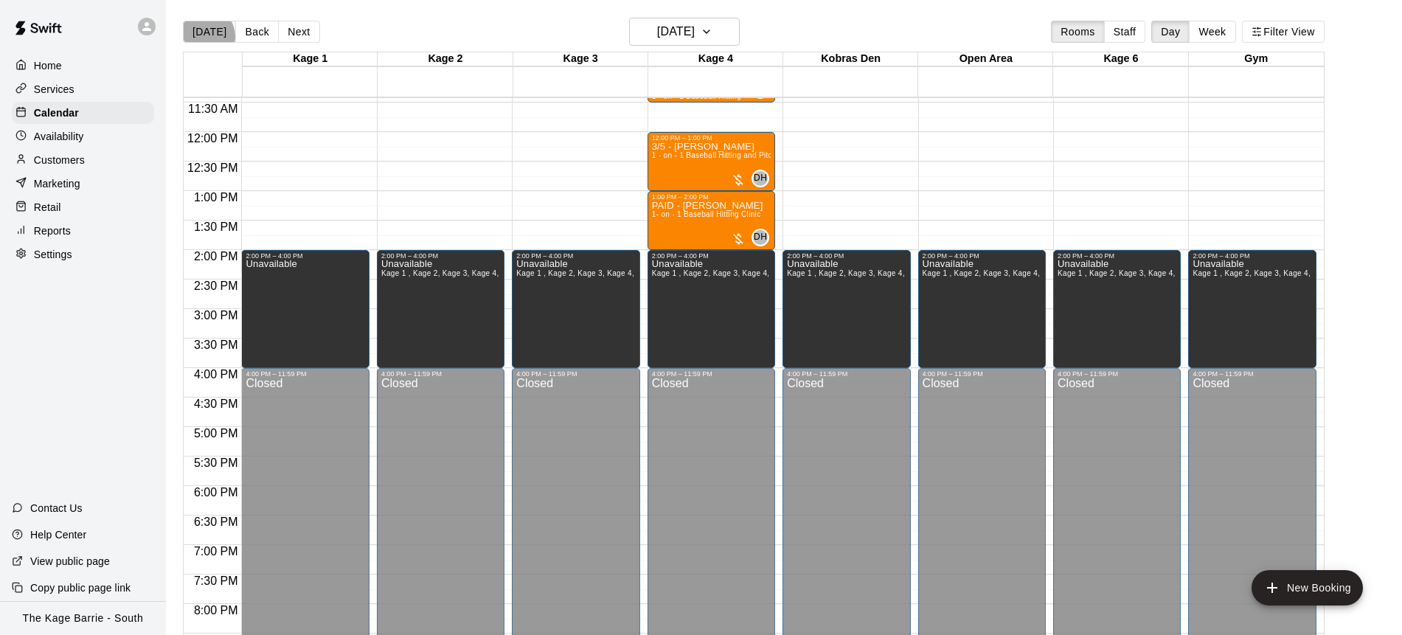
click at [206, 36] on button "[DATE]" at bounding box center [209, 32] width 53 height 22
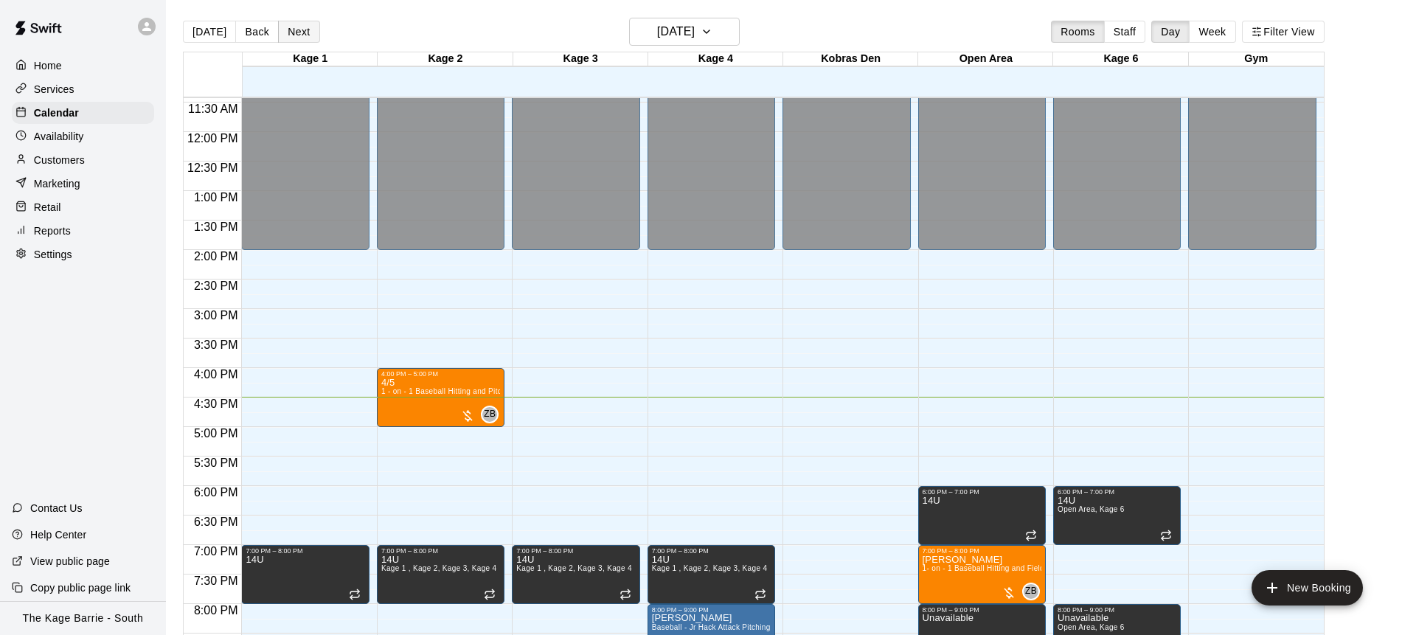
click at [302, 27] on button "Next" at bounding box center [298, 32] width 41 height 22
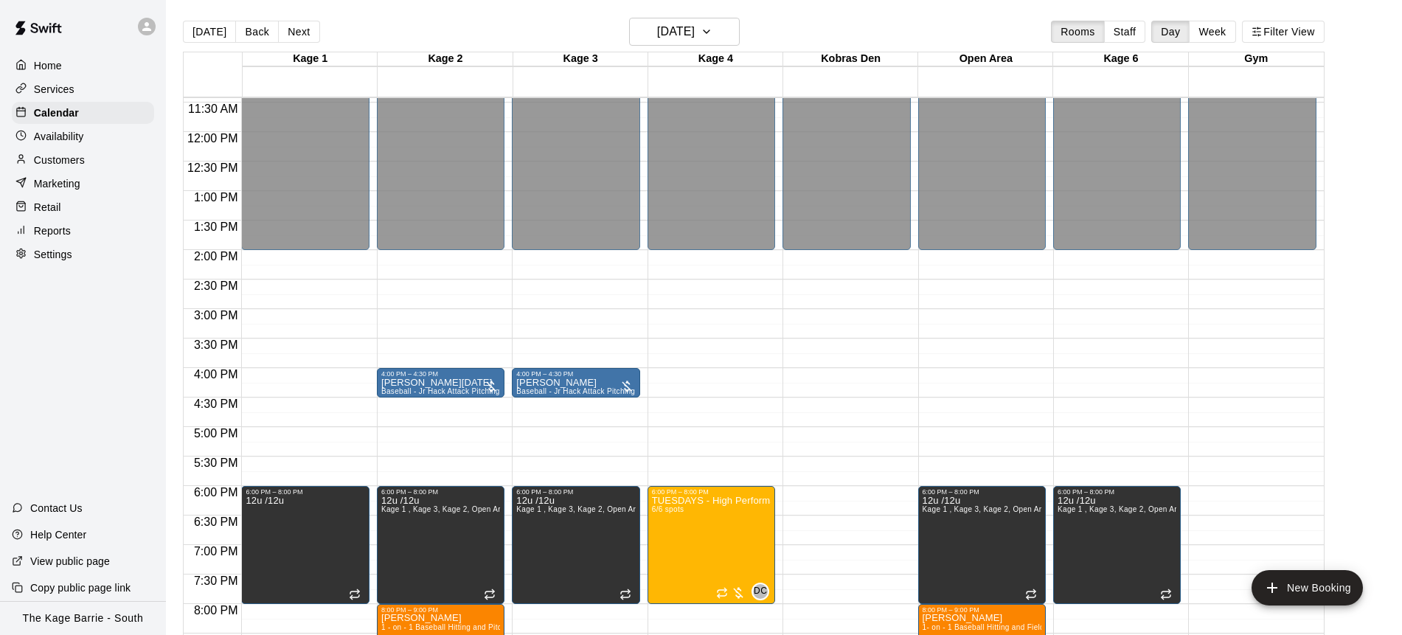
scroll to position [862, 0]
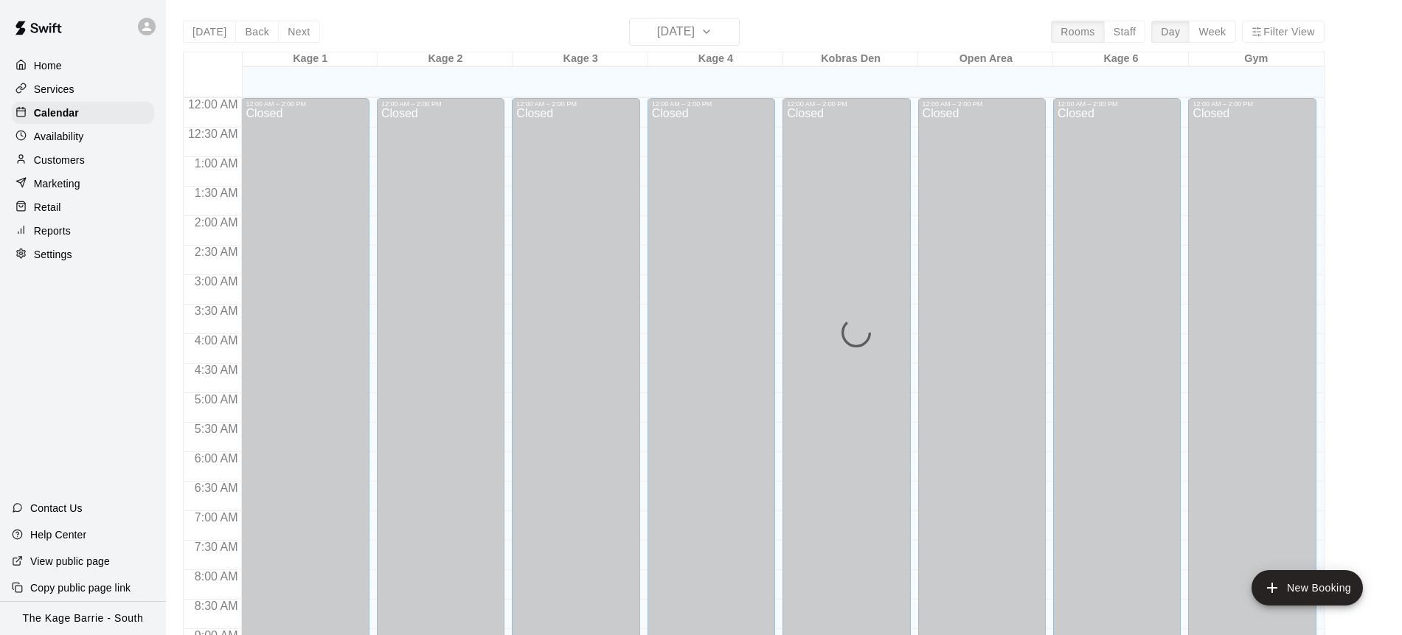
scroll to position [818, 0]
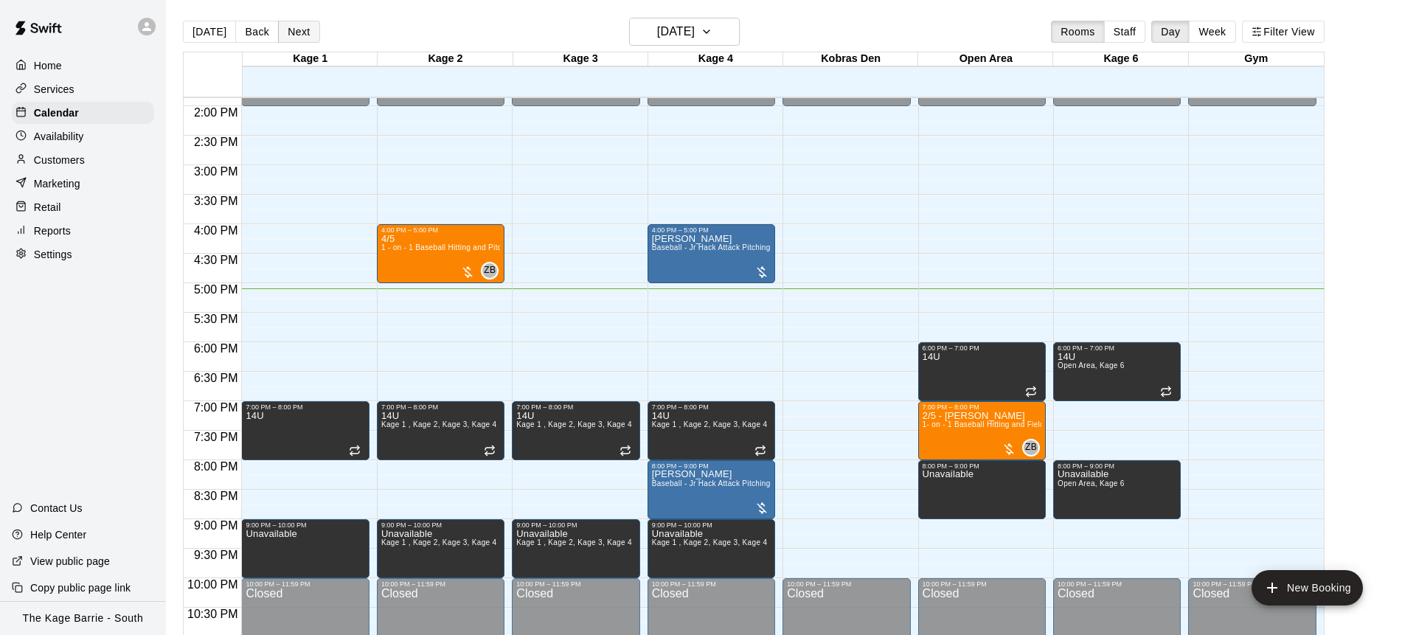
click at [299, 35] on button "Next" at bounding box center [298, 32] width 41 height 22
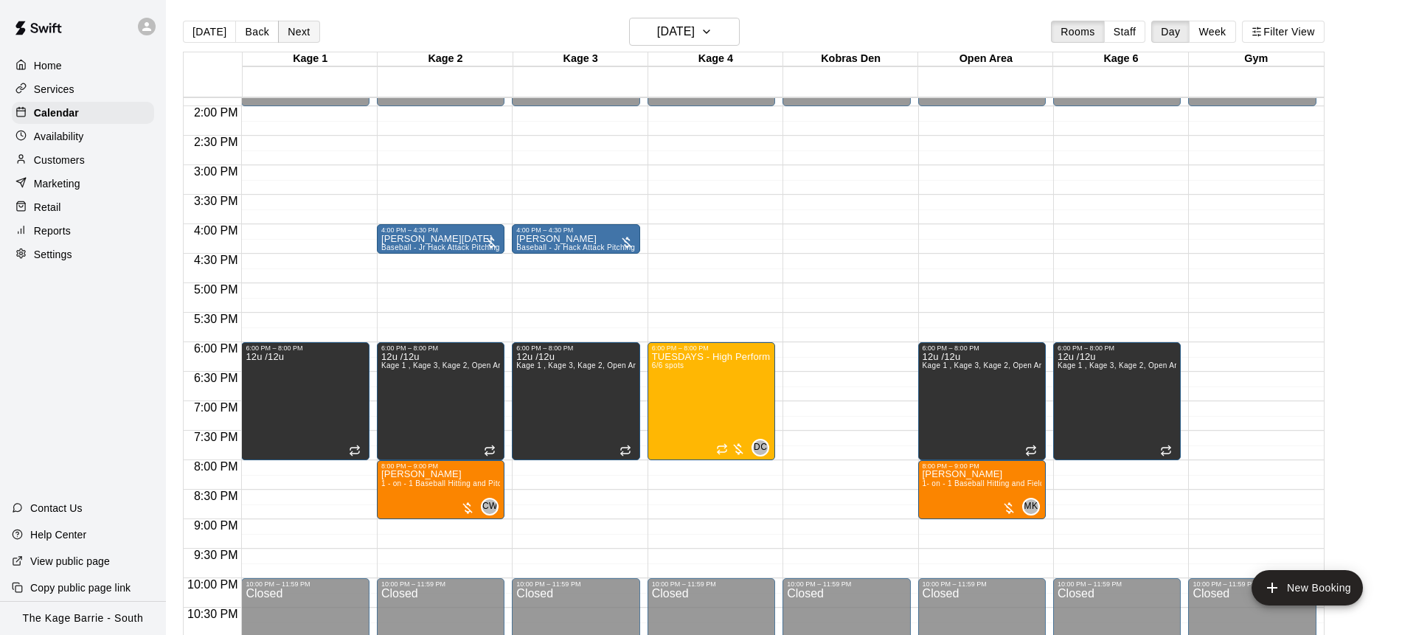
scroll to position [1, 0]
click at [254, 32] on button "Back" at bounding box center [257, 31] width 44 height 22
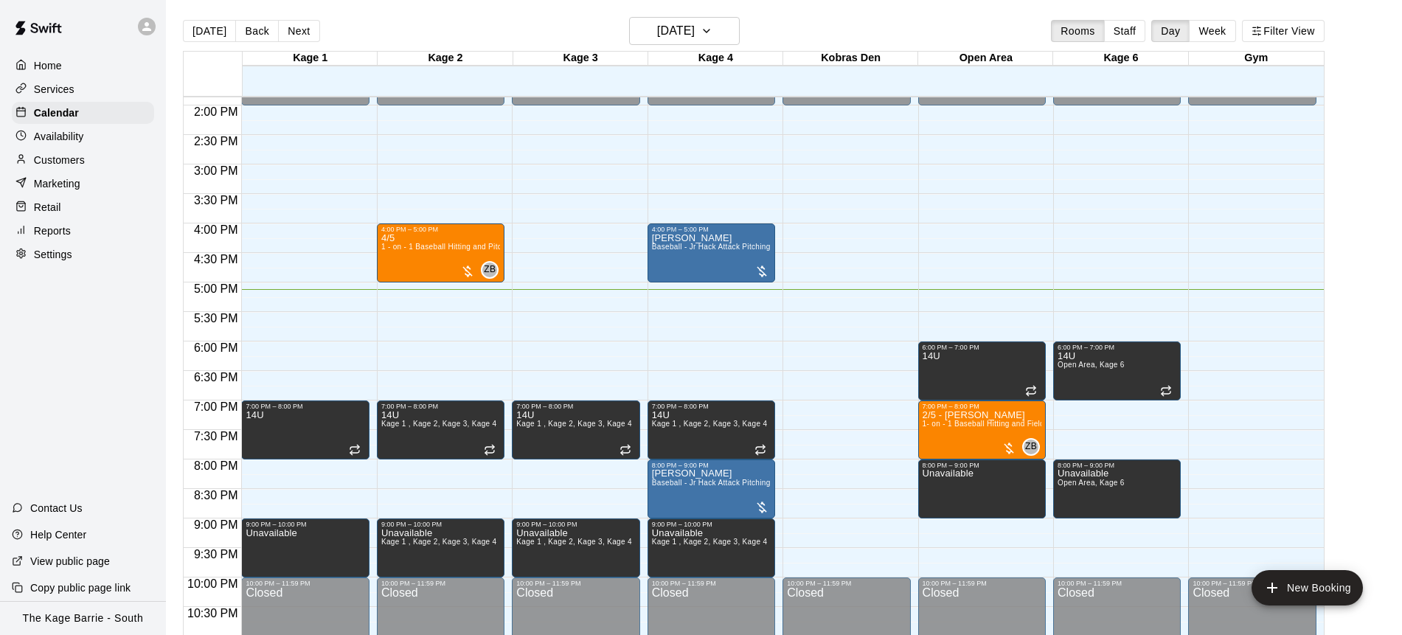
click at [152, 31] on icon at bounding box center [146, 26] width 13 height 13
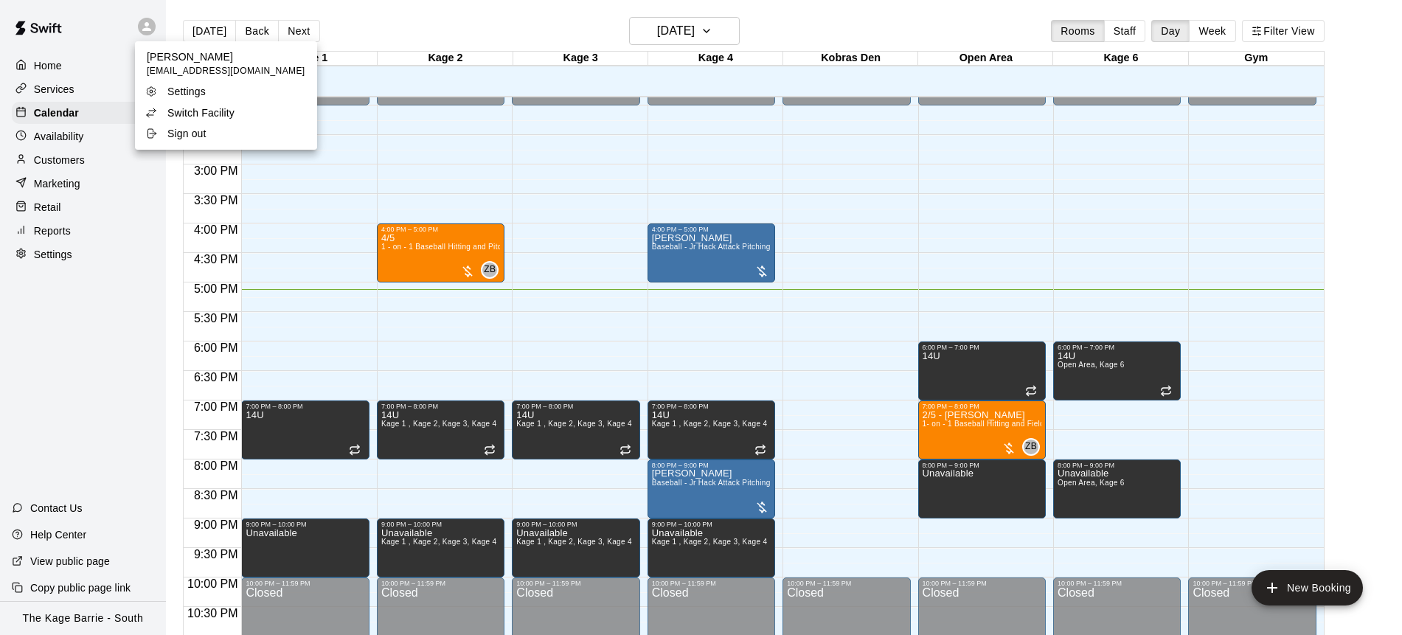
click at [243, 108] on li "Switch Facility" at bounding box center [226, 112] width 182 height 21
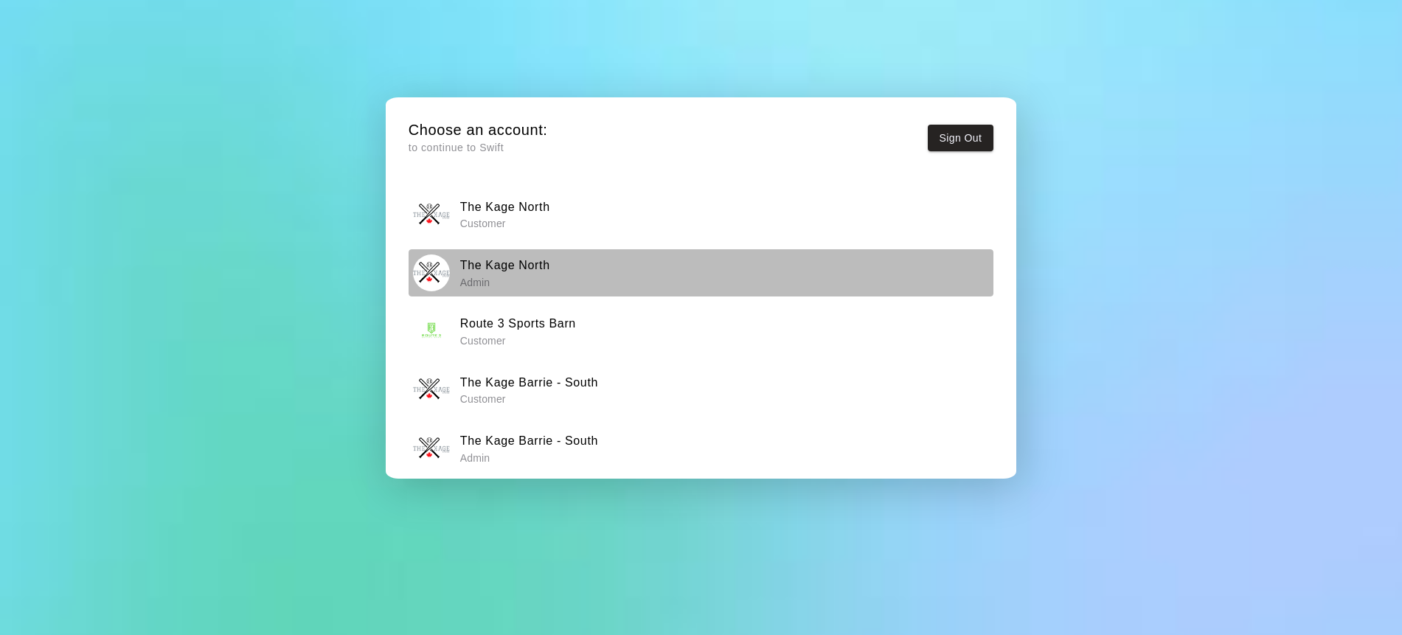
click at [548, 265] on h6 "The Kage North" at bounding box center [505, 265] width 90 height 19
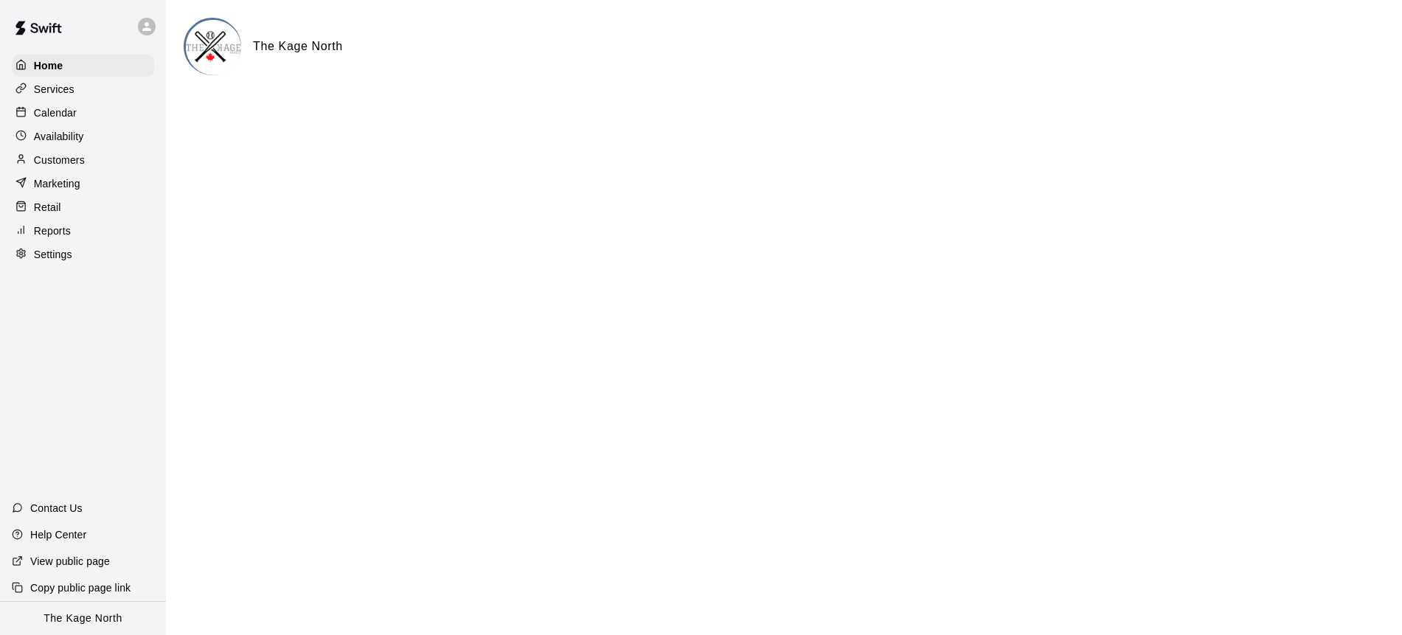
click at [62, 108] on p "Calendar" at bounding box center [55, 112] width 43 height 15
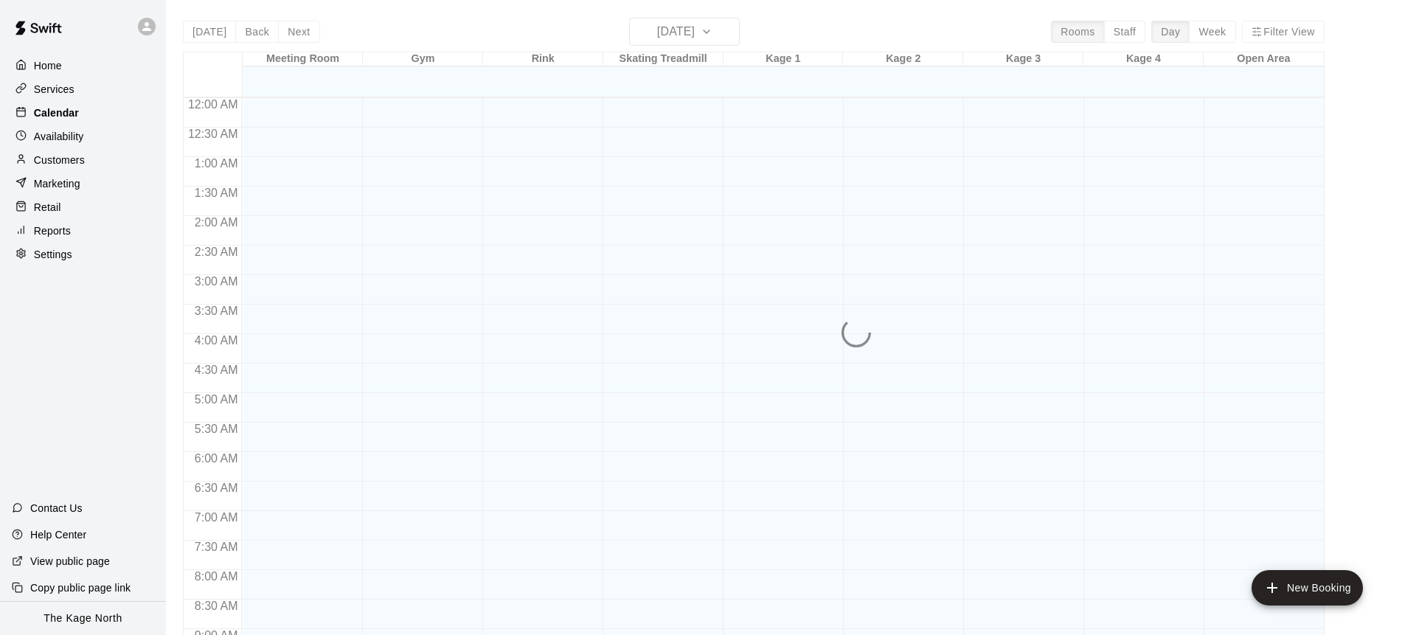
scroll to position [818, 0]
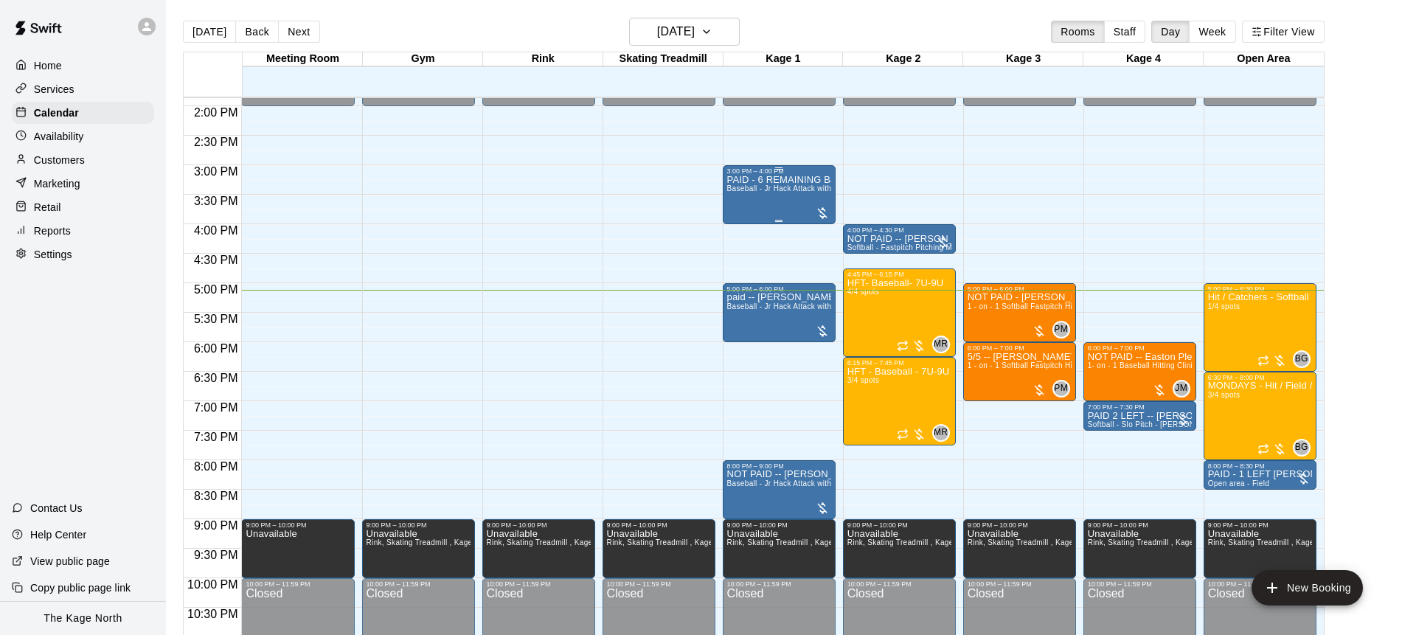
click at [748, 200] on div "PAID - 6 REMAINING Baseball - Jr Hack Attack with Feeder - DO NOT NEED SECOND P…" at bounding box center [779, 492] width 104 height 635
click at [745, 220] on img "edit" at bounding box center [742, 225] width 17 height 17
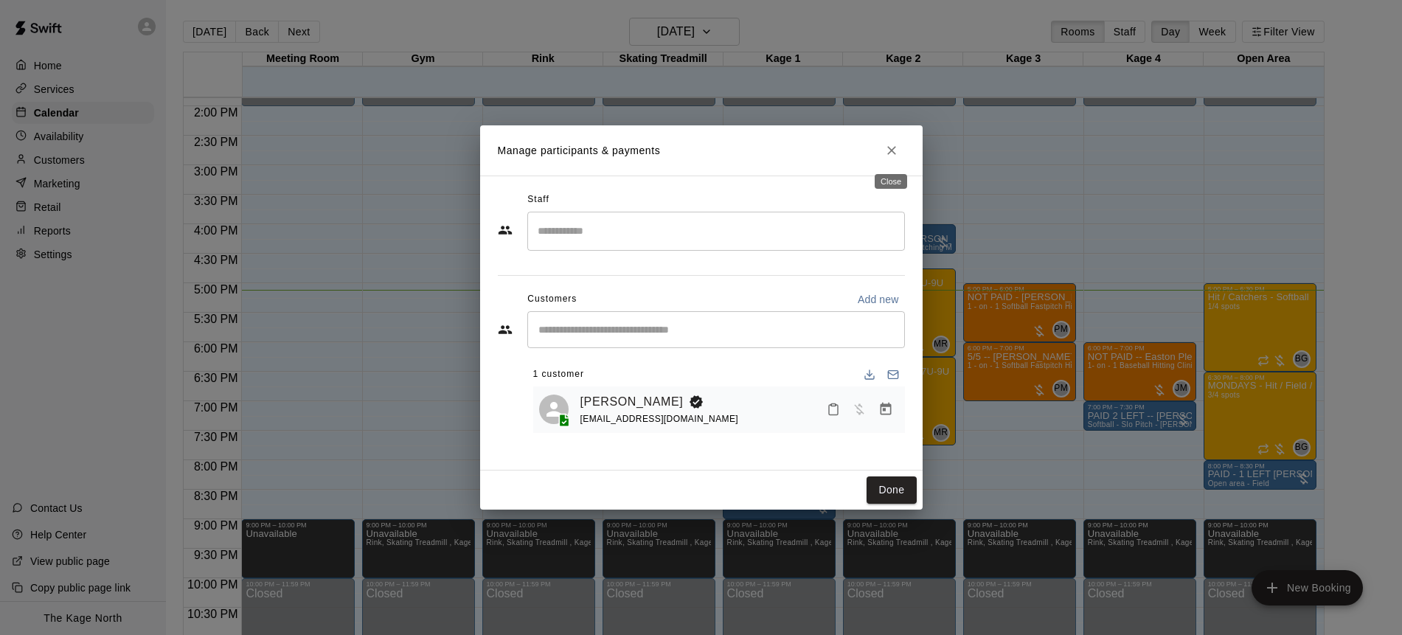
click at [889, 148] on icon "Close" at bounding box center [891, 150] width 15 height 15
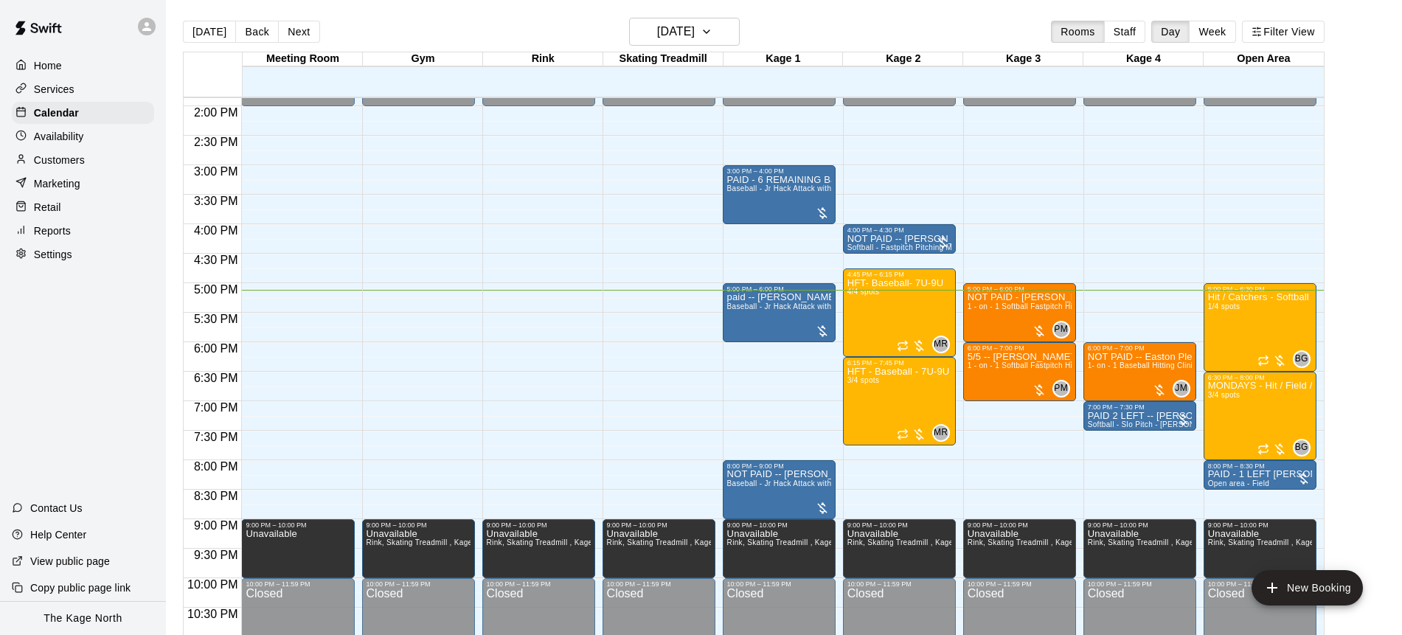
click at [147, 28] on icon at bounding box center [146, 26] width 9 height 9
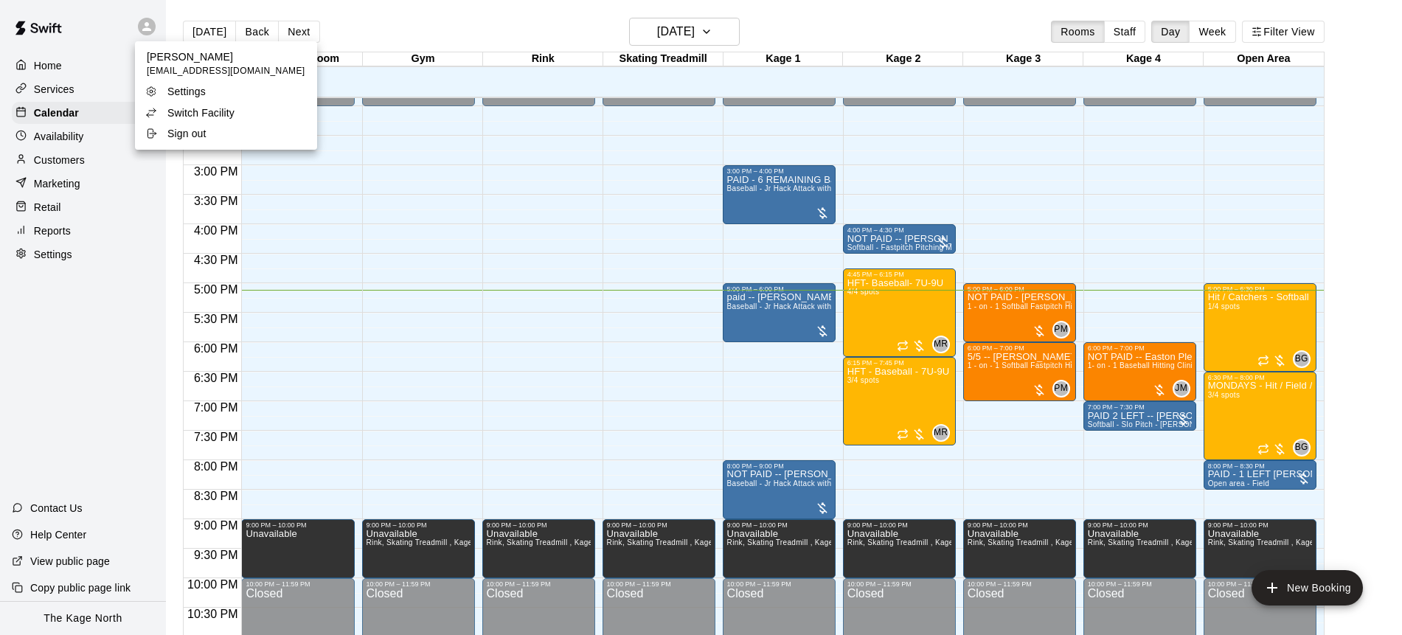
click at [239, 108] on div "Switch Facility" at bounding box center [193, 112] width 96 height 15
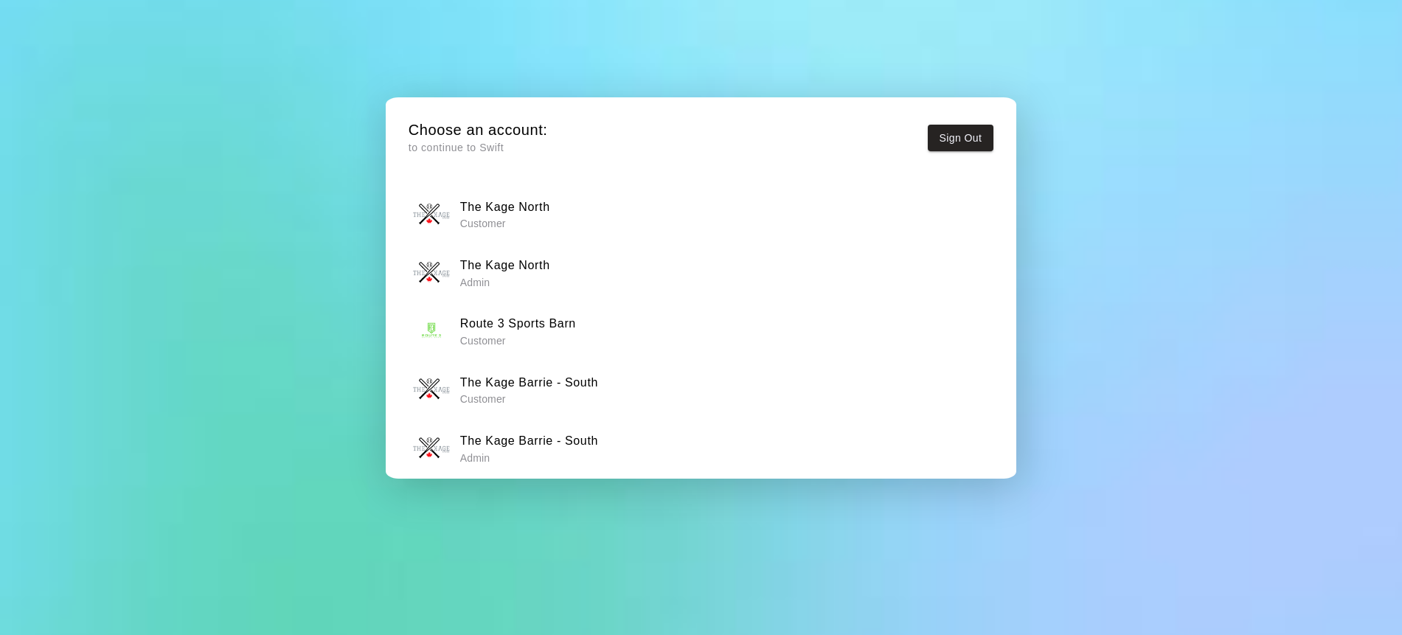
scroll to position [11, 0]
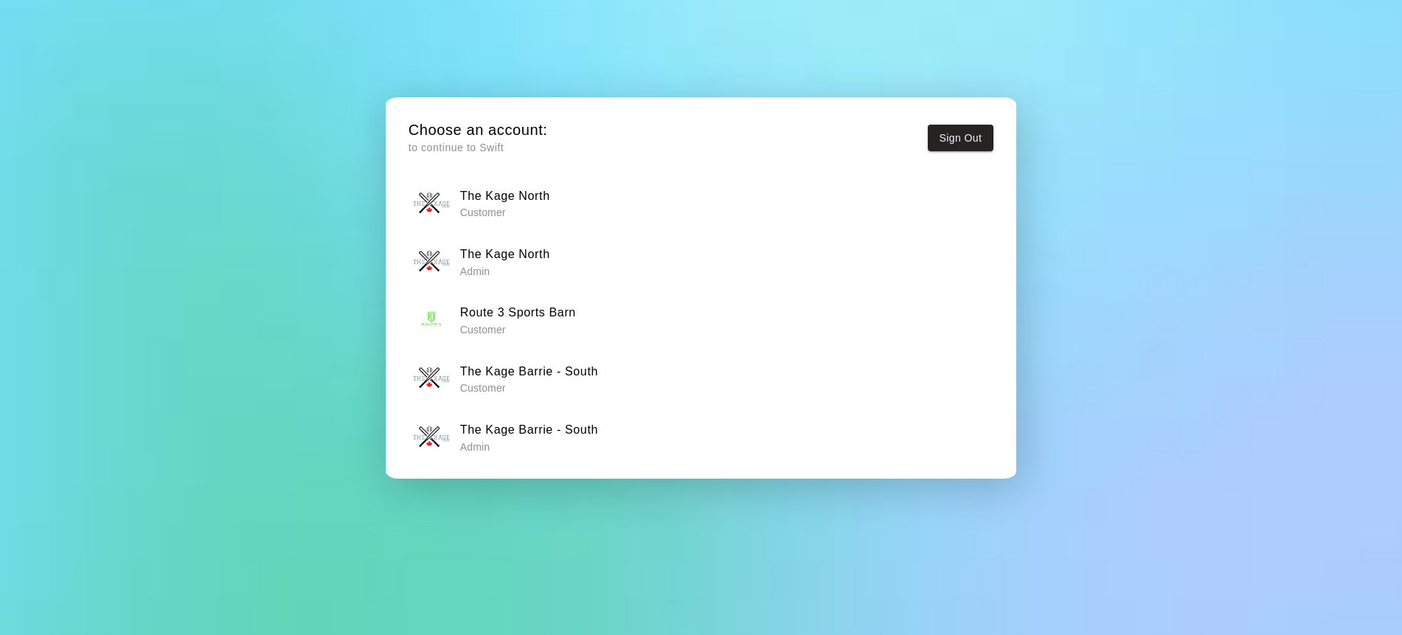
click at [510, 442] on p "Admin" at bounding box center [529, 446] width 138 height 15
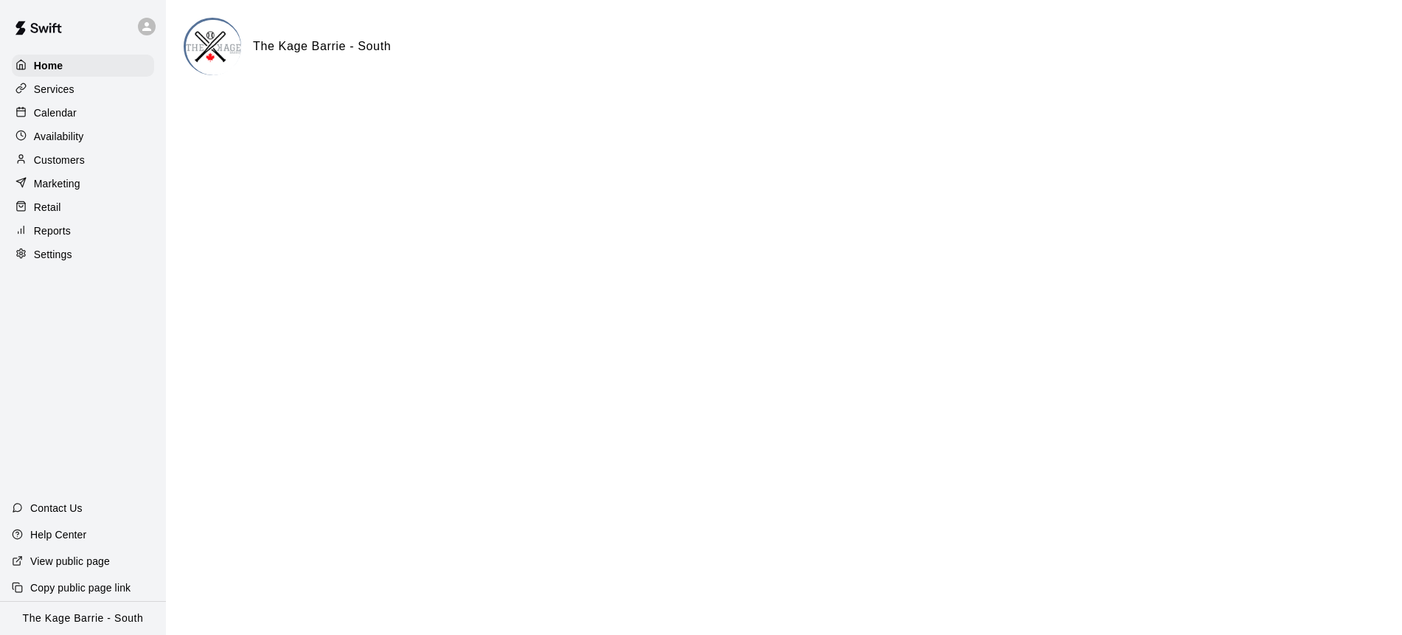
click at [94, 115] on div "Calendar" at bounding box center [83, 113] width 142 height 22
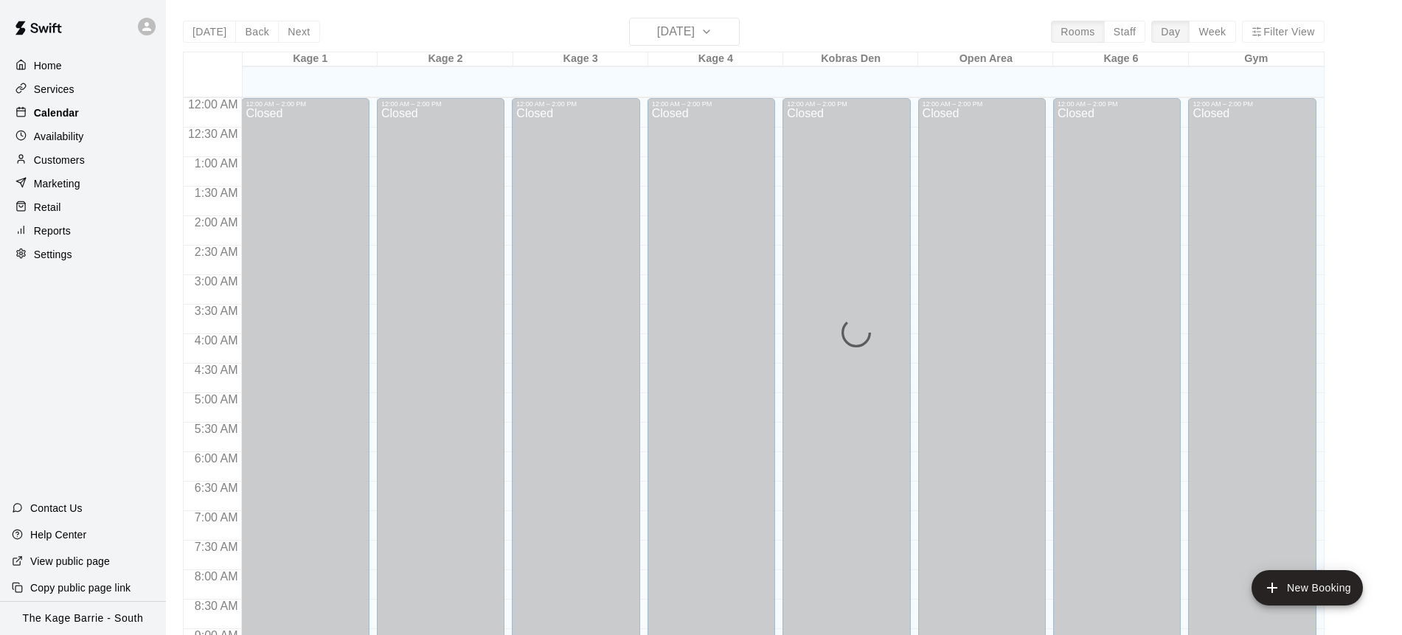
scroll to position [818, 0]
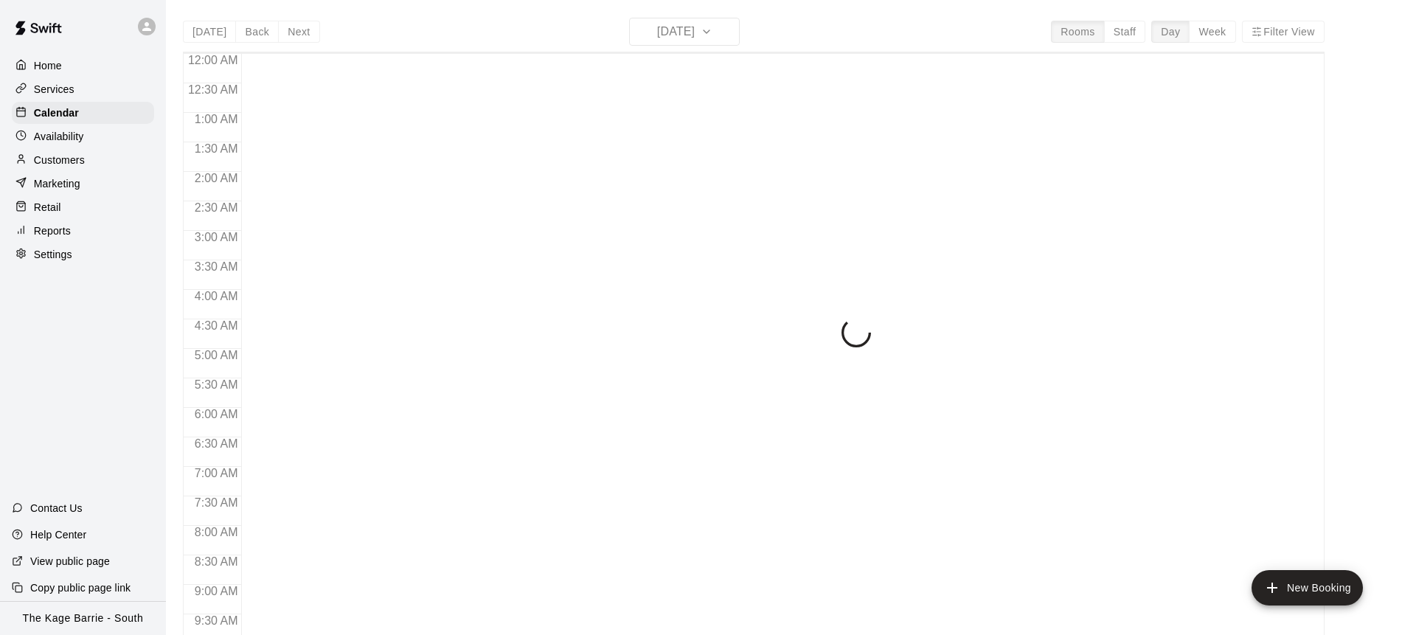
scroll to position [818, 0]
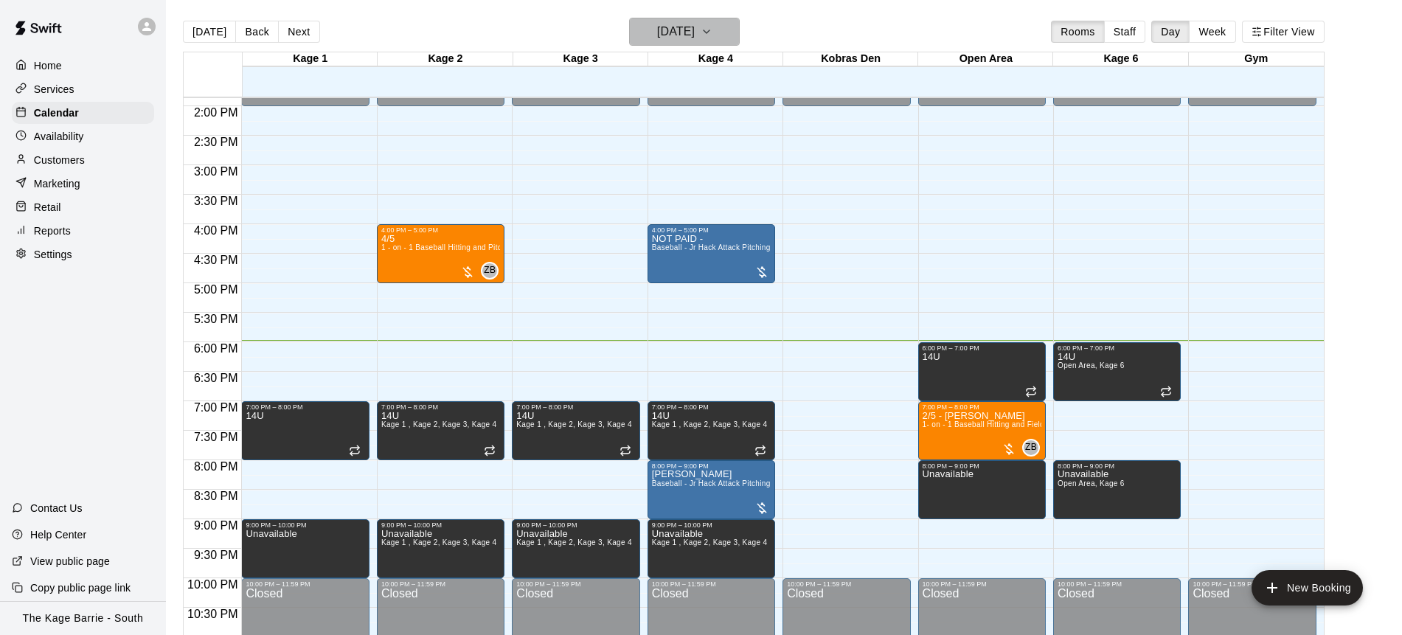
click at [709, 32] on icon "button" at bounding box center [706, 31] width 6 height 3
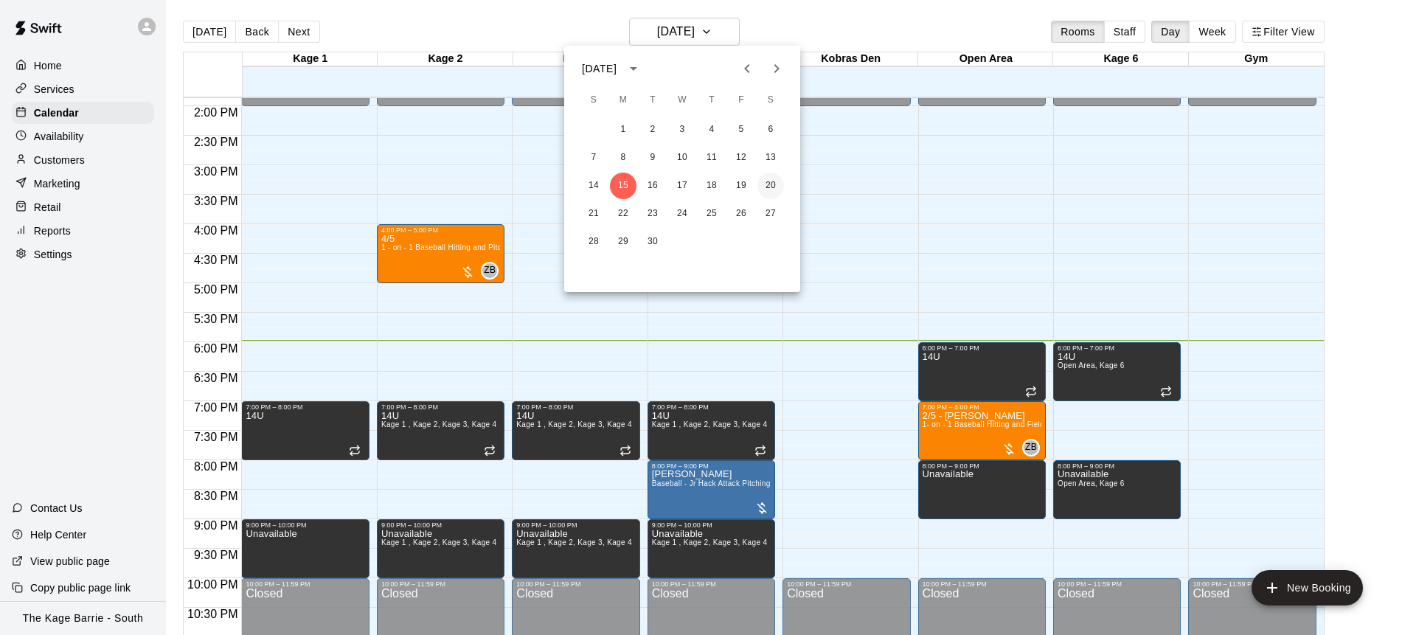
click at [773, 184] on button "20" at bounding box center [770, 186] width 27 height 27
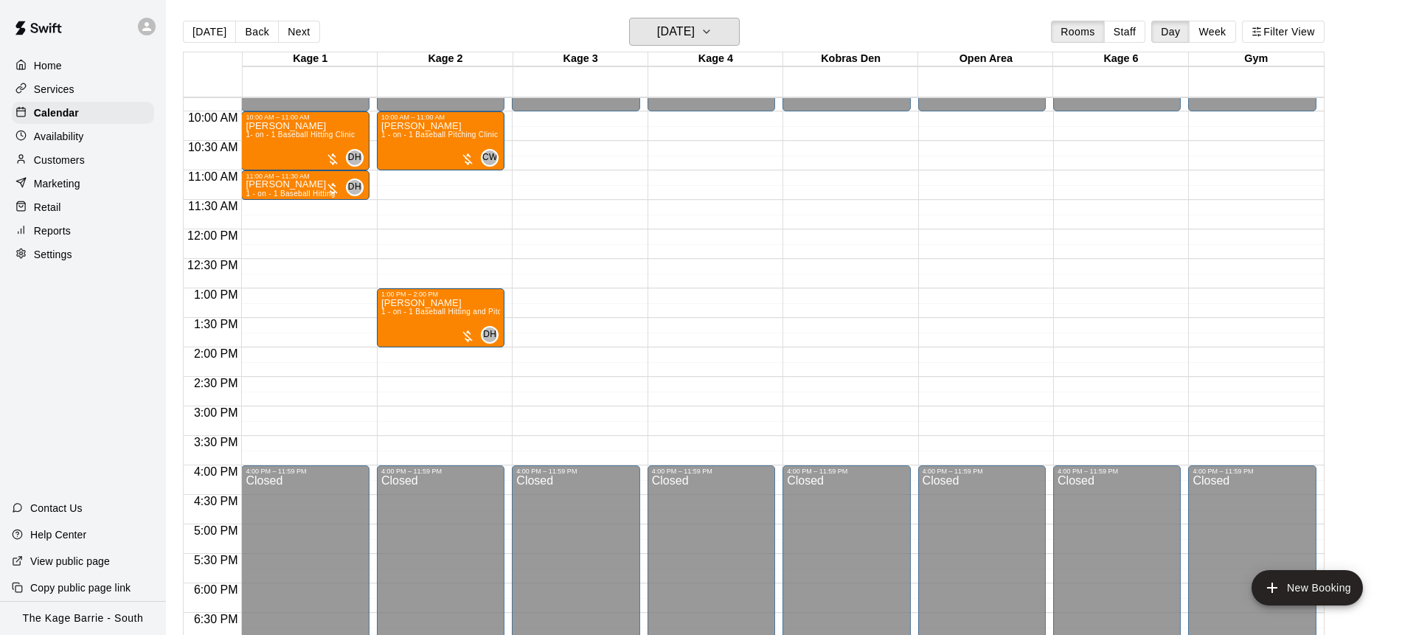
scroll to position [577, 0]
click at [220, 38] on button "Today" at bounding box center [209, 32] width 53 height 22
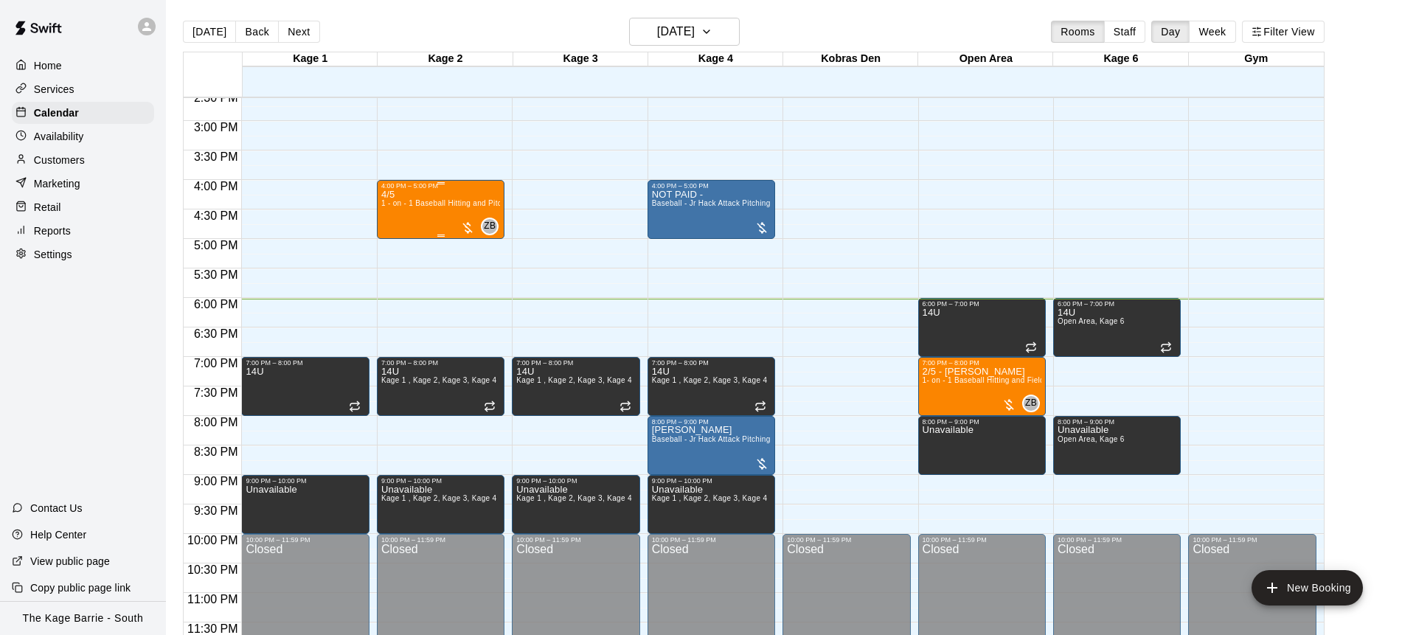
scroll to position [859, 0]
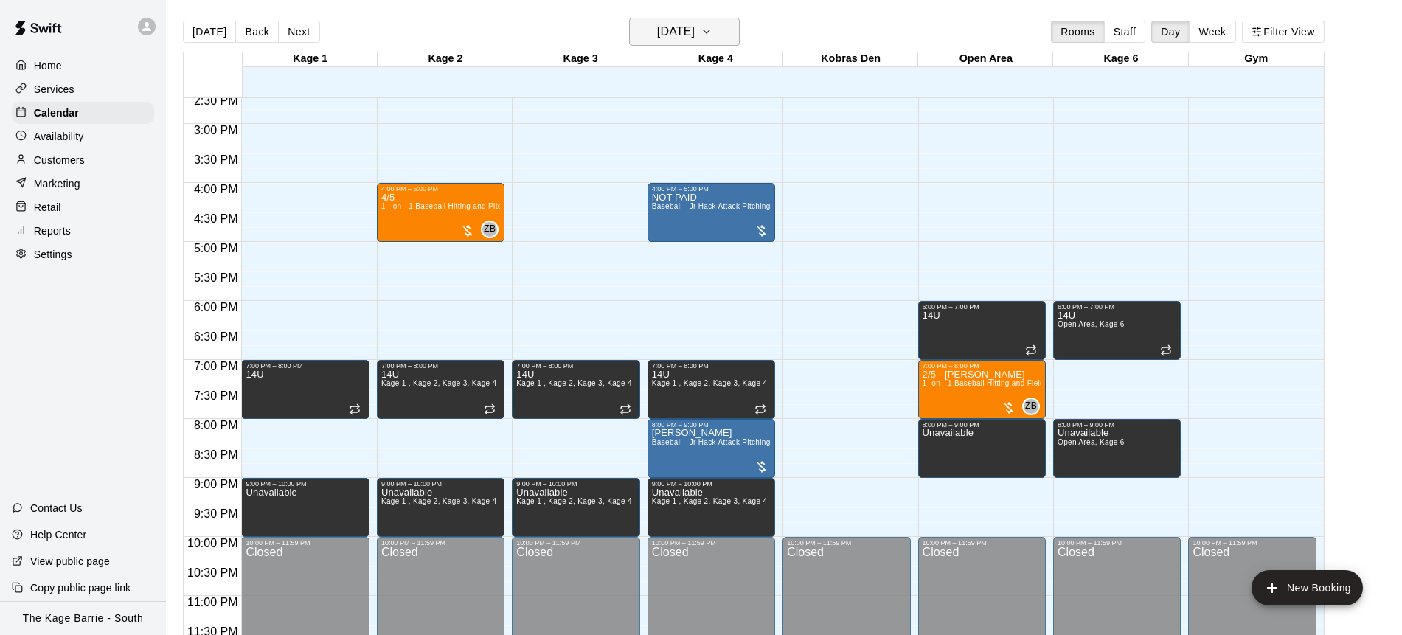
click at [712, 38] on icon "button" at bounding box center [706, 32] width 12 height 18
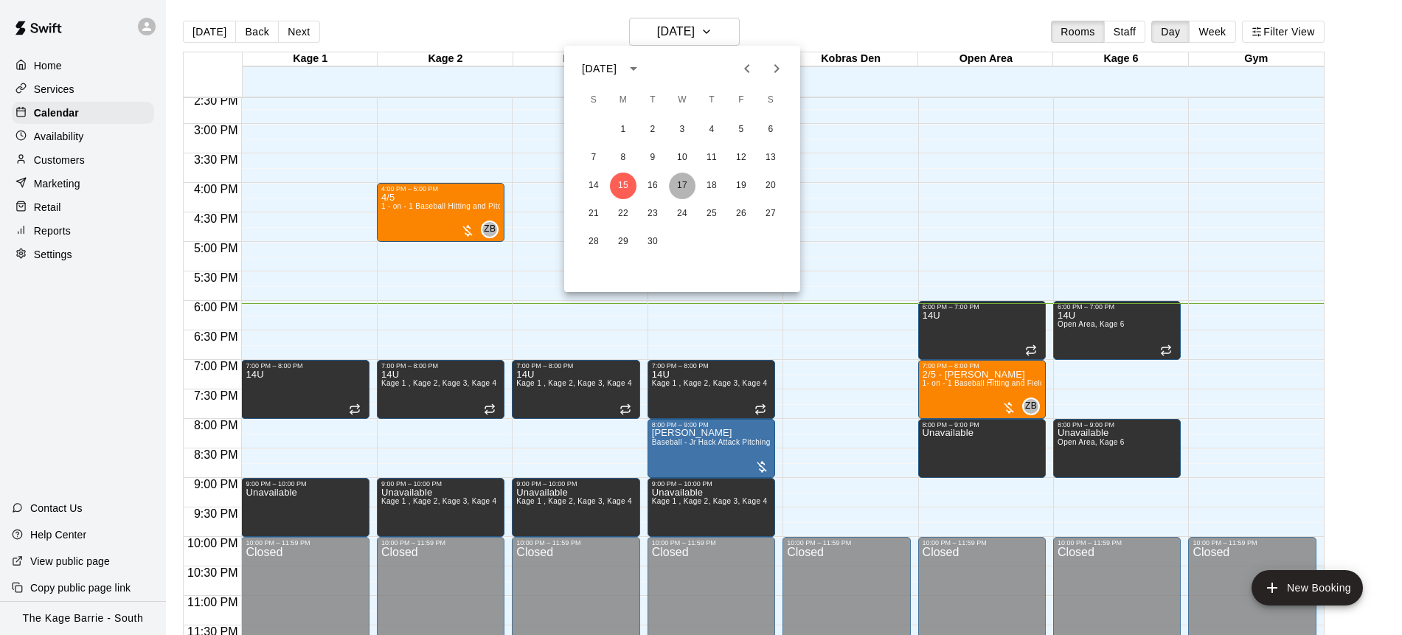
click at [684, 182] on button "17" at bounding box center [682, 186] width 27 height 27
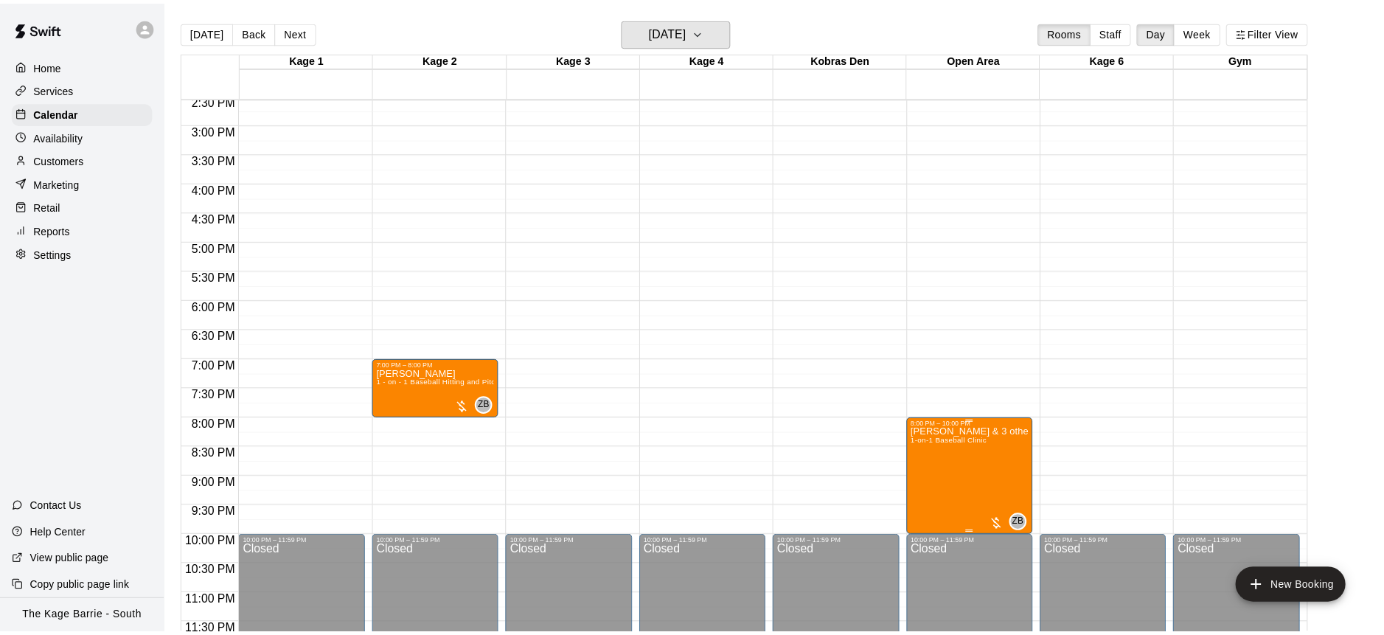
scroll to position [858, 0]
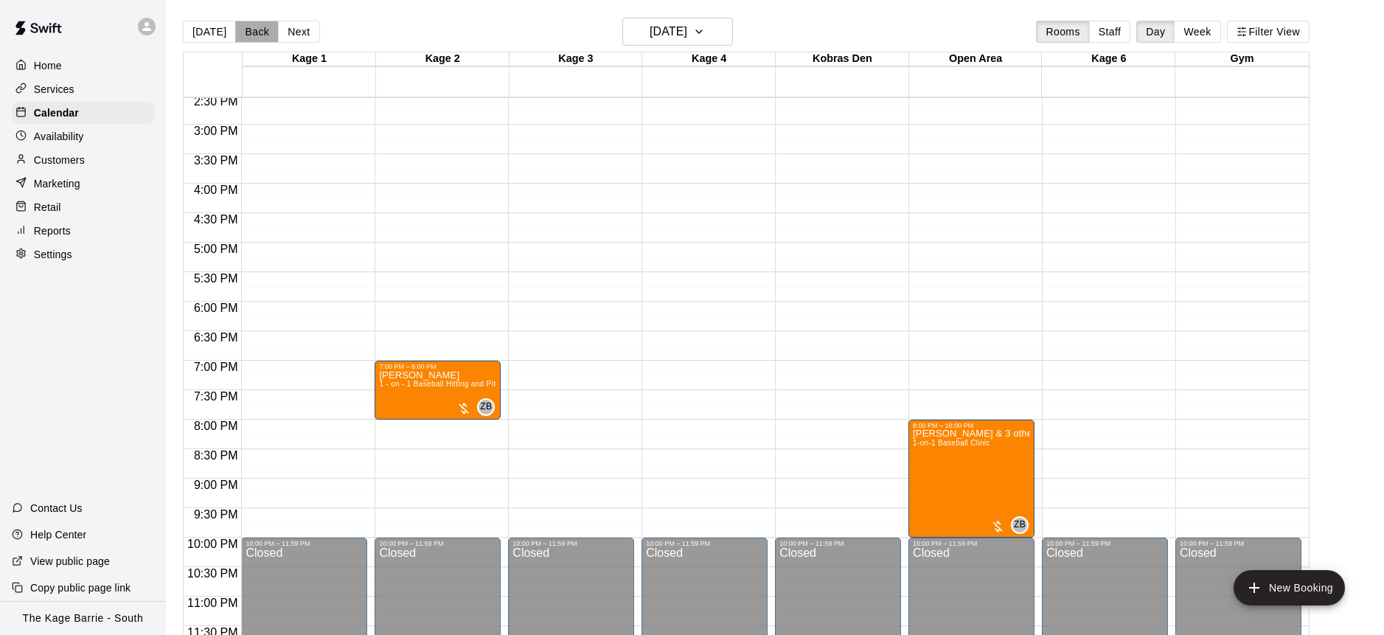
click at [257, 33] on button "Back" at bounding box center [257, 32] width 44 height 22
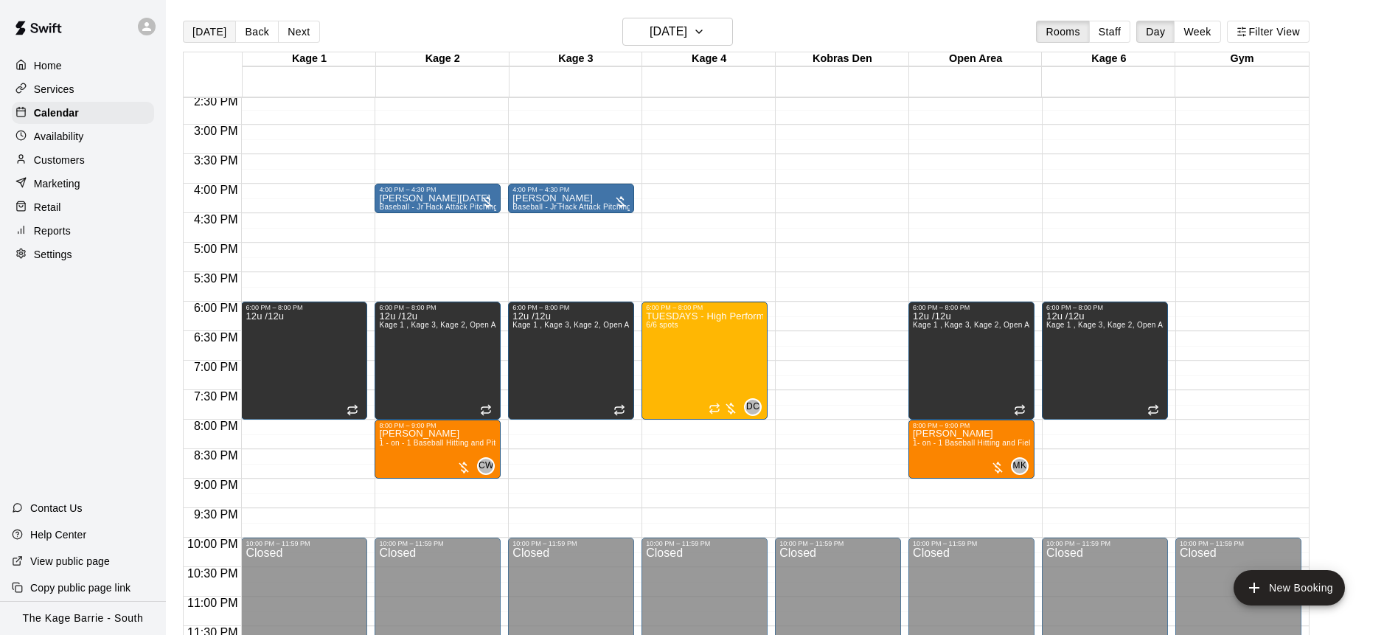
click at [209, 35] on button "[DATE]" at bounding box center [209, 32] width 53 height 22
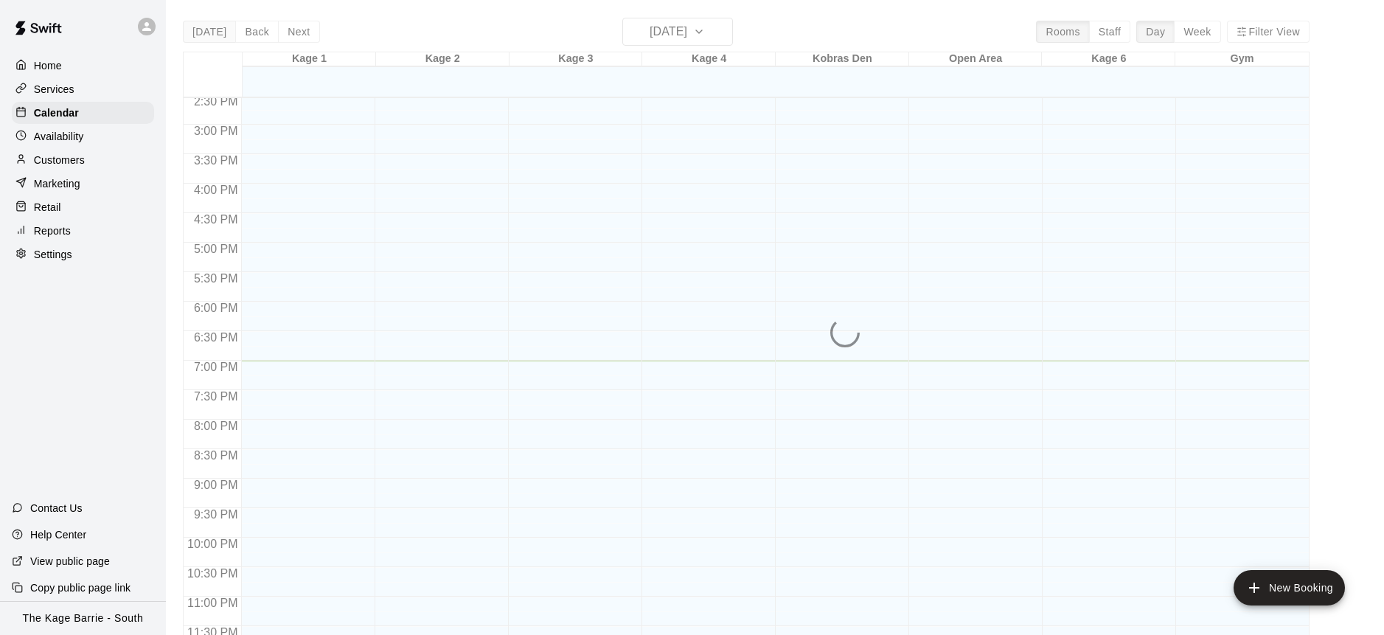
scroll to position [1, 0]
